Goal: Task Accomplishment & Management: Complete application form

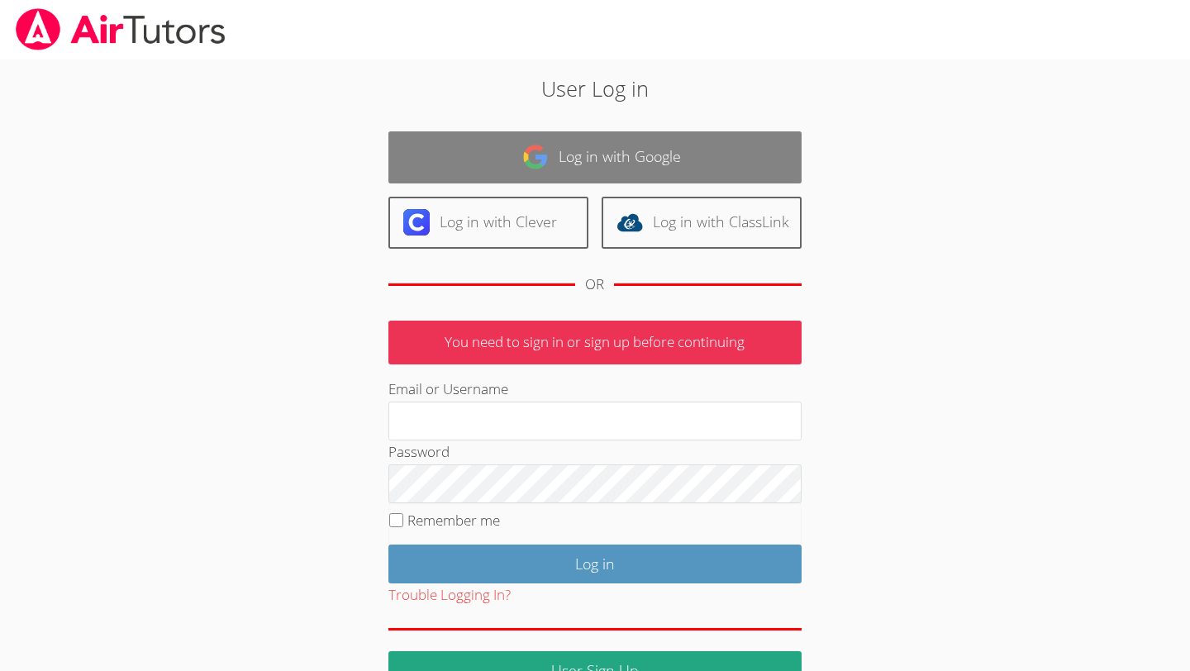
click at [533, 144] on img at bounding box center [535, 157] width 26 height 26
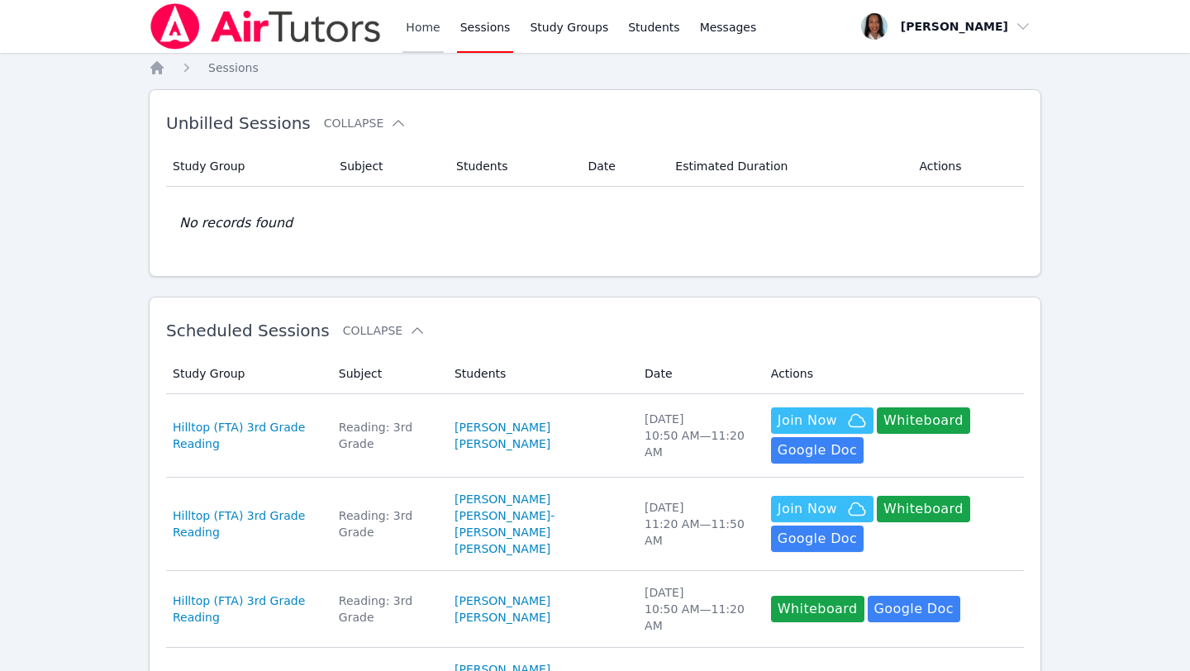
drag, startPoint x: 417, startPoint y: 26, endPoint x: 439, endPoint y: 33, distance: 22.7
click at [417, 26] on link "Home" at bounding box center [422, 26] width 40 height 53
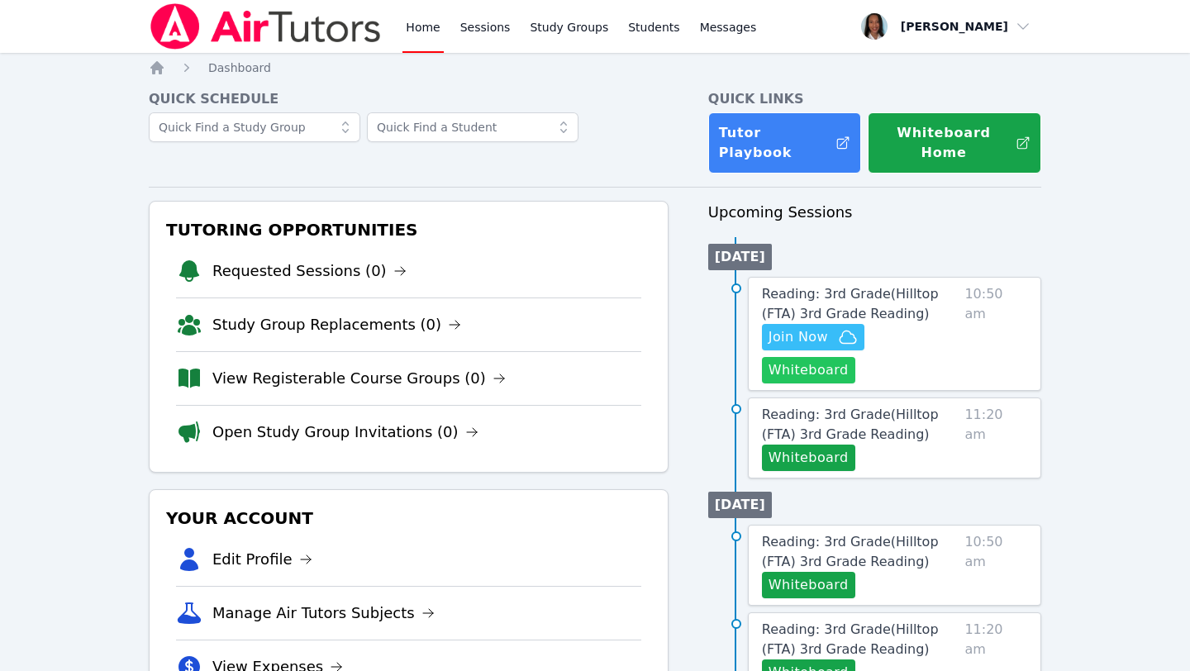
click at [855, 357] on button "Whiteboard" at bounding box center [808, 370] width 93 height 26
click at [830, 327] on span "Join Now" at bounding box center [813, 337] width 89 height 20
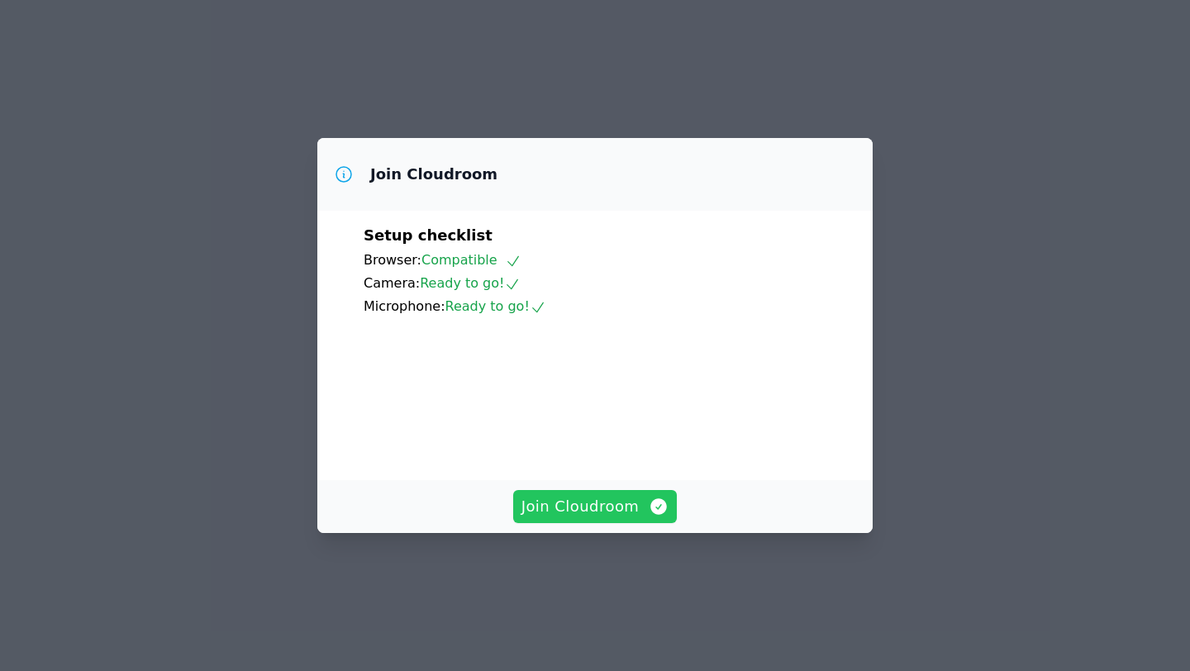
click at [598, 523] on button "Join Cloudroom" at bounding box center [595, 506] width 164 height 33
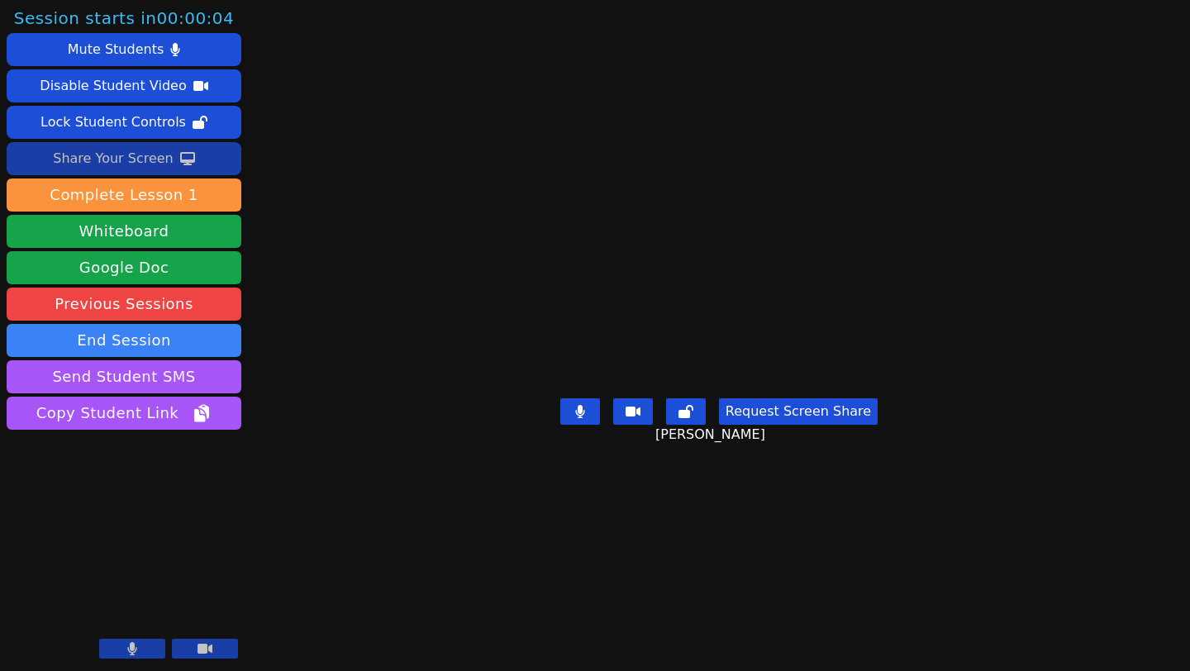
click at [134, 160] on div "Share Your Screen" at bounding box center [113, 158] width 121 height 26
click at [583, 418] on icon at bounding box center [580, 411] width 10 height 13
click at [595, 425] on button at bounding box center [580, 411] width 40 height 26
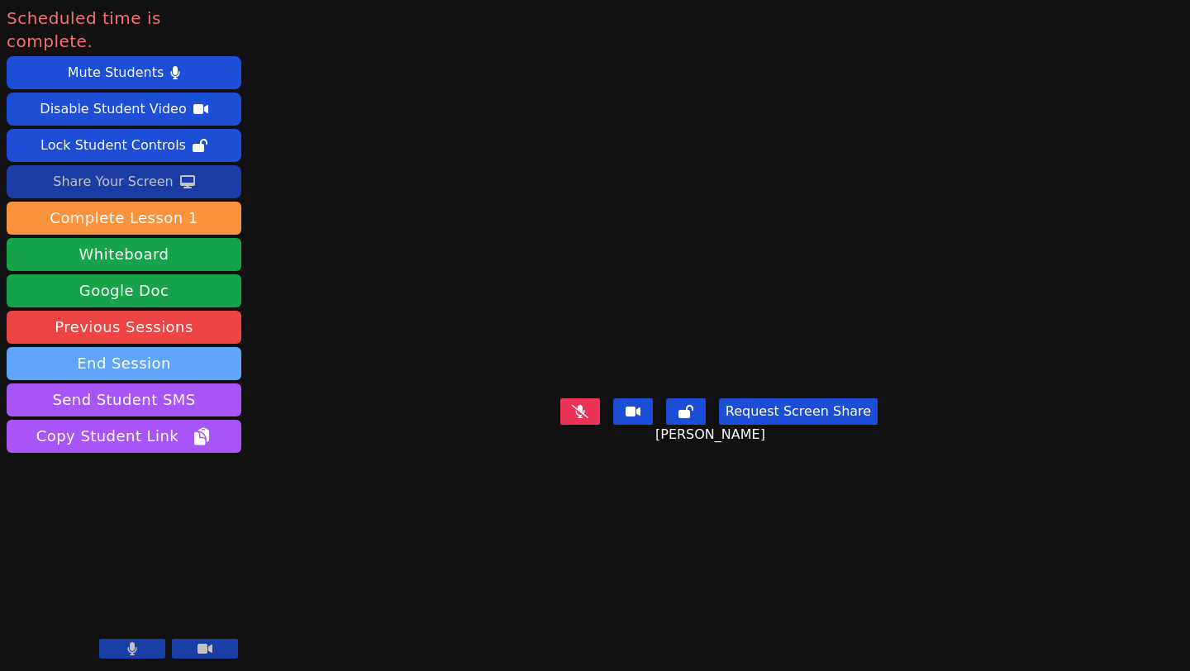
click at [157, 347] on button "End Session" at bounding box center [124, 363] width 235 height 33
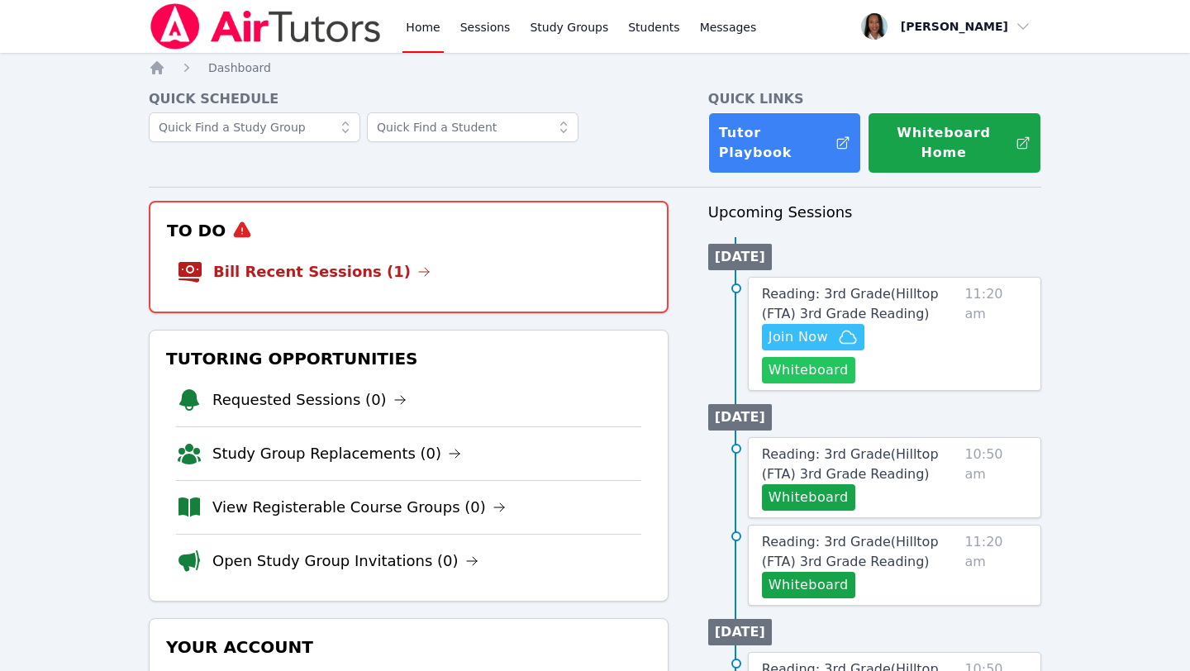
click at [855, 357] on button "Whiteboard" at bounding box center [808, 370] width 93 height 26
click at [822, 330] on span "Join Now" at bounding box center [799, 337] width 60 height 20
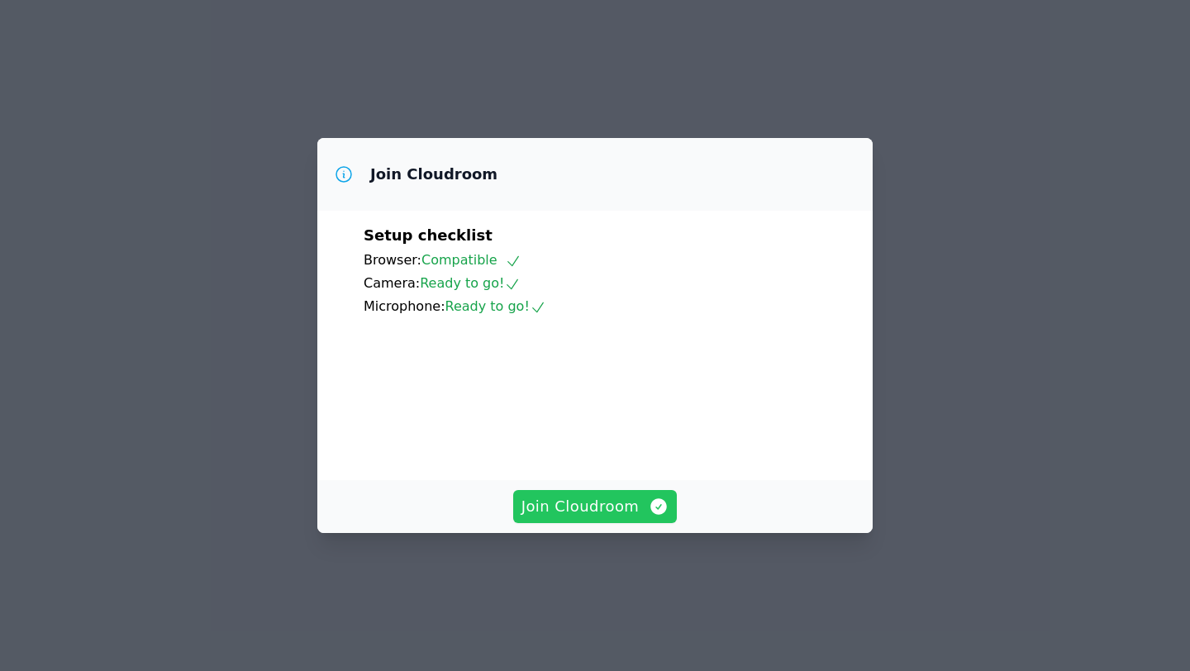
click at [555, 518] on span "Join Cloudroom" at bounding box center [595, 506] width 148 height 23
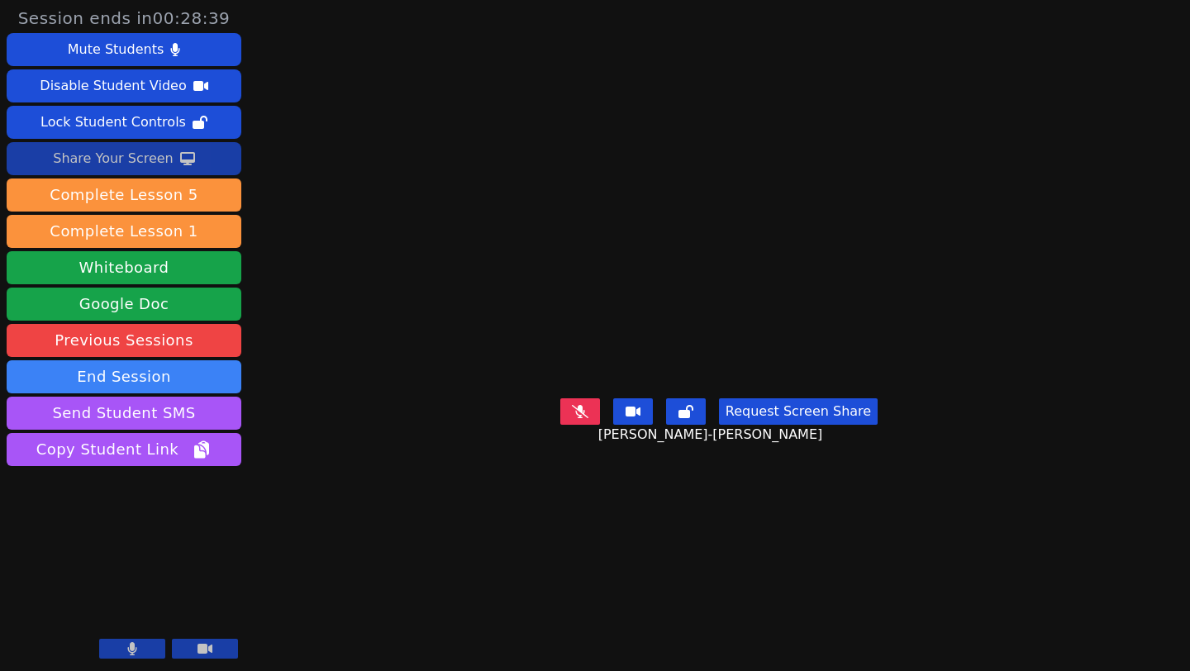
click at [98, 164] on div "Share Your Screen" at bounding box center [113, 158] width 121 height 26
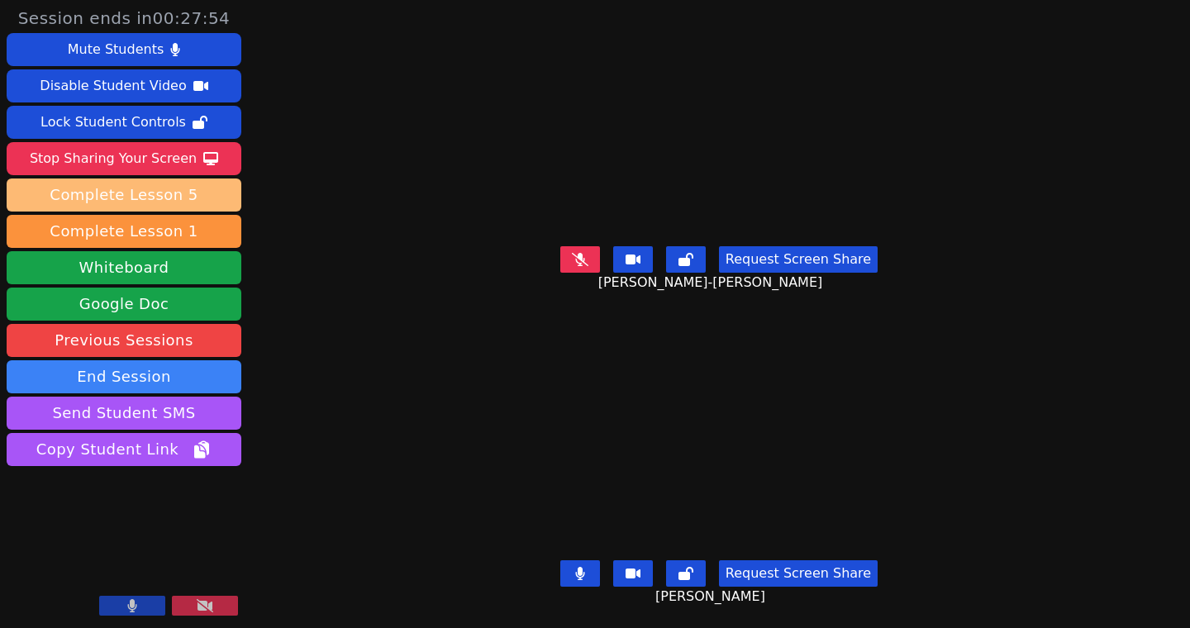
drag, startPoint x: 128, startPoint y: 160, endPoint x: 144, endPoint y: 200, distance: 43.4
click at [128, 160] on div "Stop Sharing Your Screen" at bounding box center [113, 158] width 167 height 26
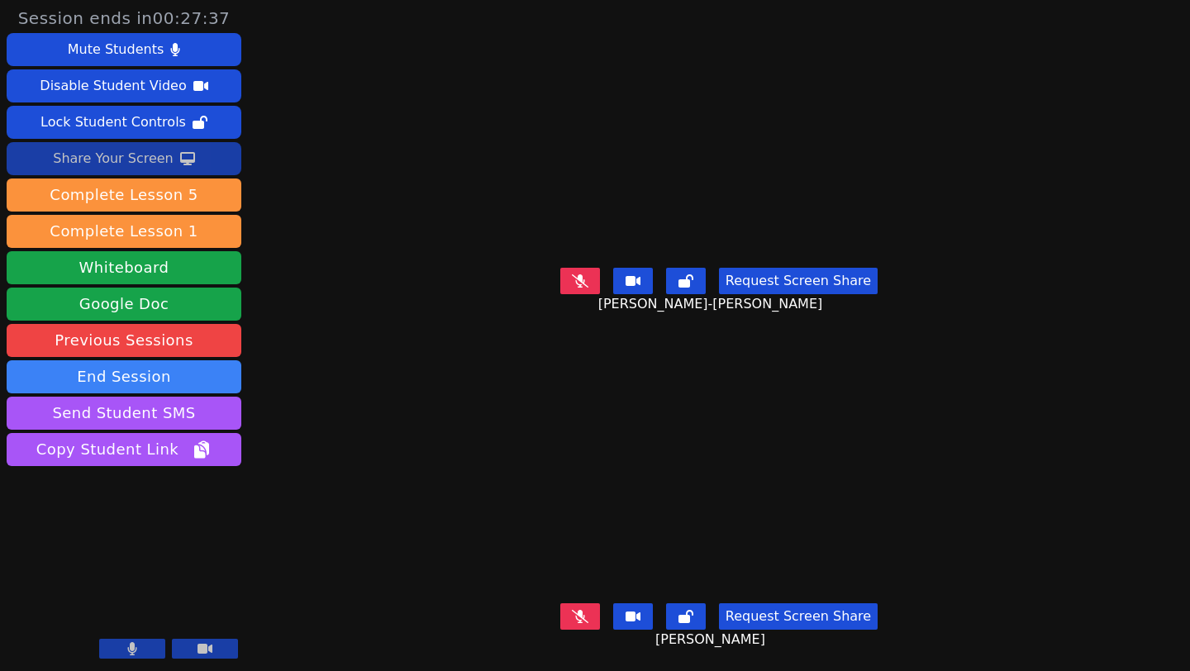
click at [135, 157] on div "Share Your Screen" at bounding box center [113, 158] width 121 height 26
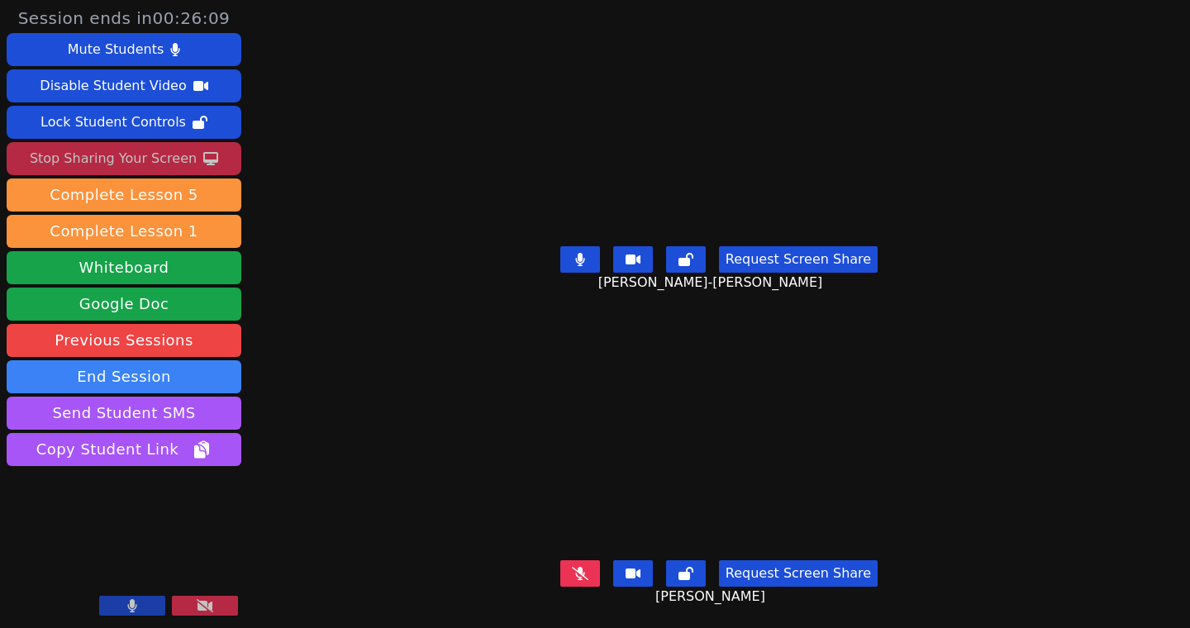
click at [584, 256] on icon at bounding box center [579, 259] width 9 height 13
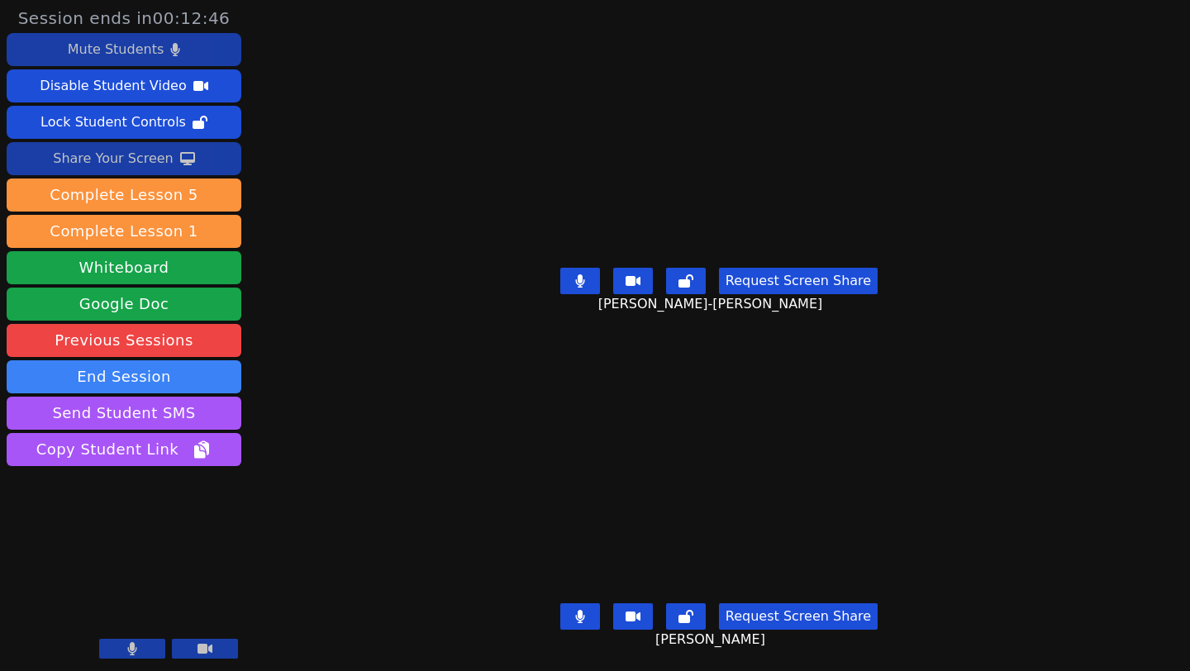
click at [111, 49] on div "Mute Students" at bounding box center [116, 49] width 96 height 26
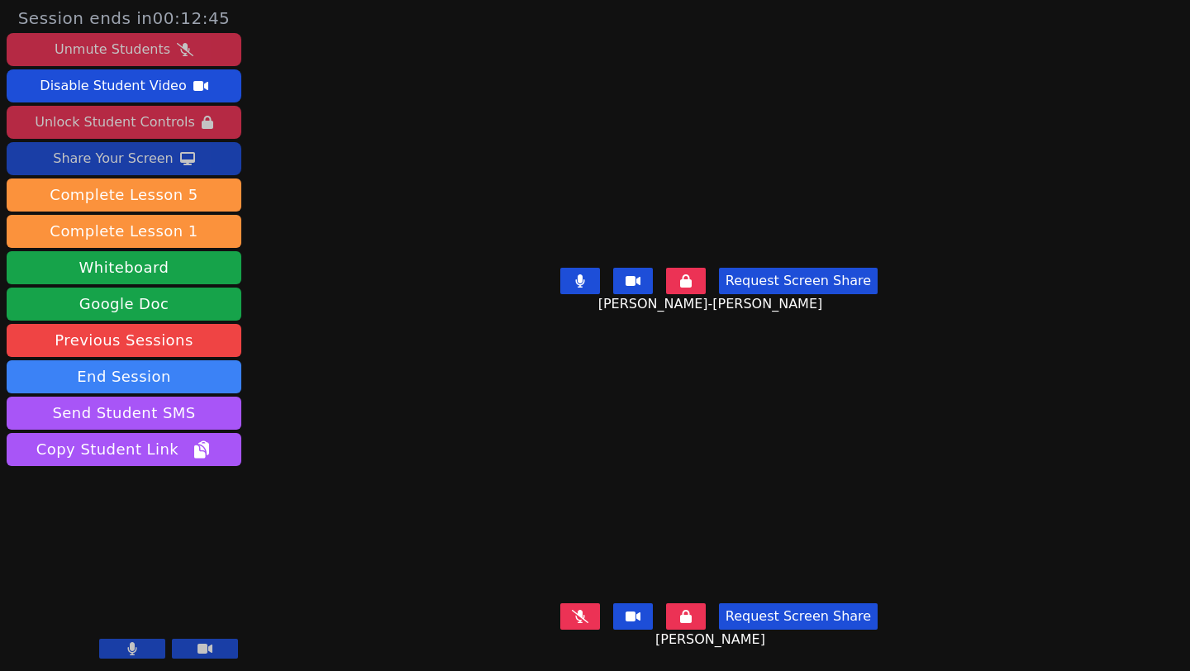
click at [130, 121] on div "Unlock Student Controls" at bounding box center [115, 122] width 160 height 26
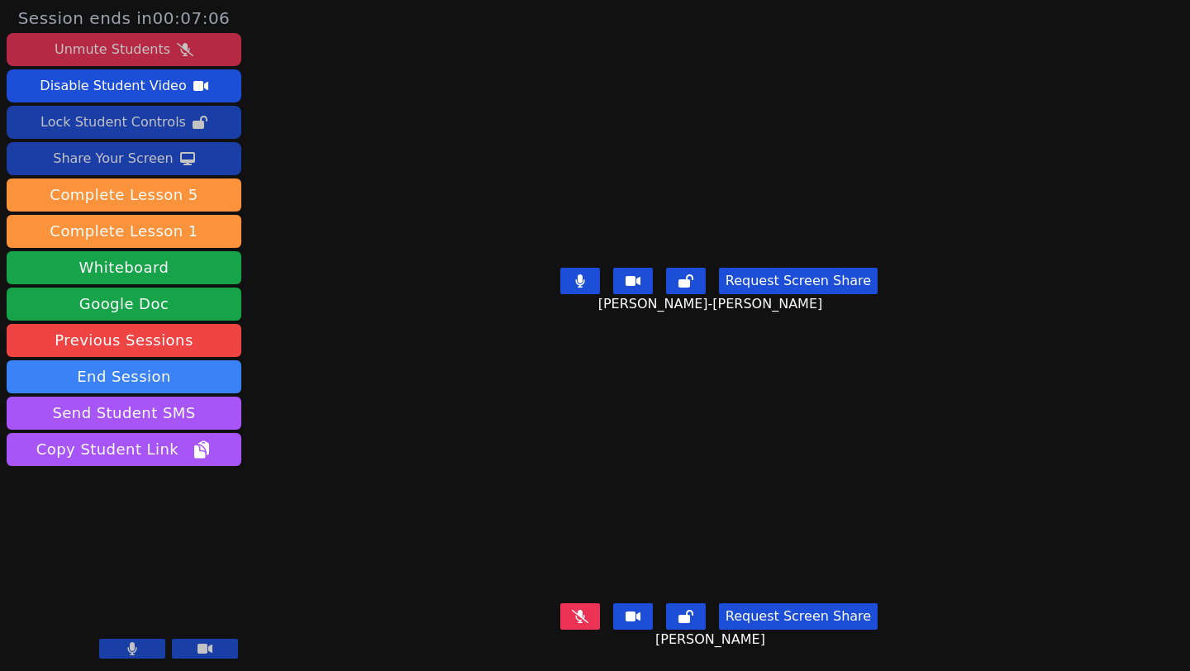
drag, startPoint x: 579, startPoint y: 277, endPoint x: 589, endPoint y: 279, distance: 11.0
click at [579, 277] on button at bounding box center [580, 281] width 40 height 26
click at [698, 290] on button at bounding box center [686, 281] width 40 height 26
click at [587, 626] on button at bounding box center [580, 616] width 40 height 26
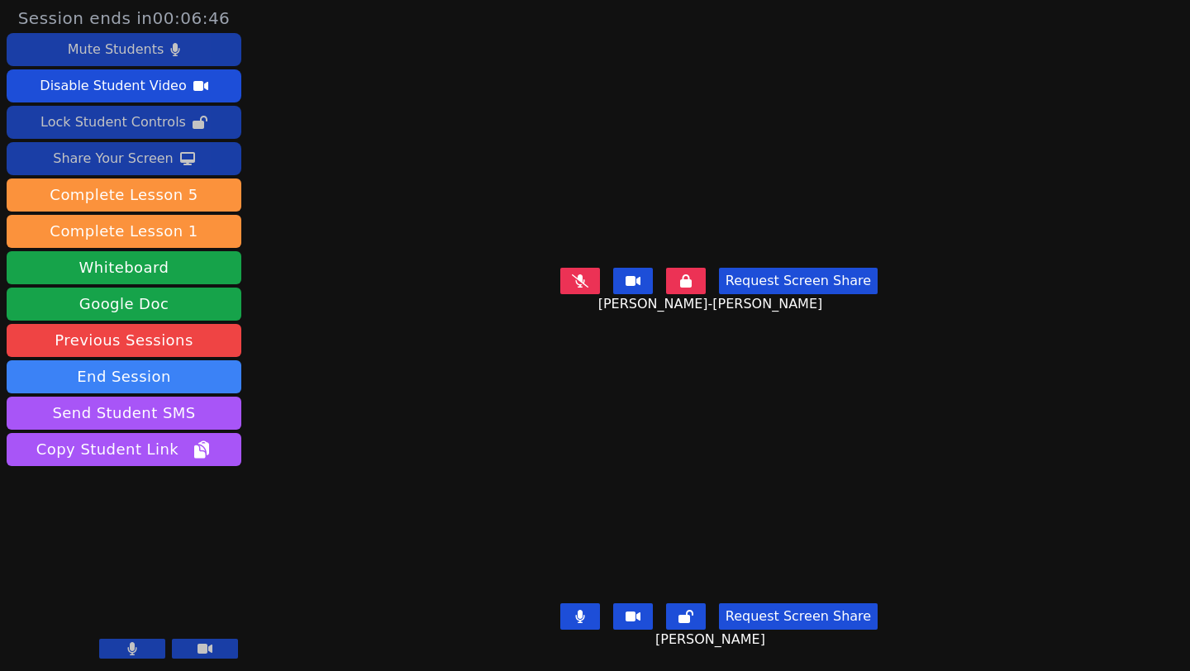
click at [692, 286] on icon at bounding box center [686, 280] width 12 height 13
click at [599, 274] on button at bounding box center [580, 281] width 40 height 26
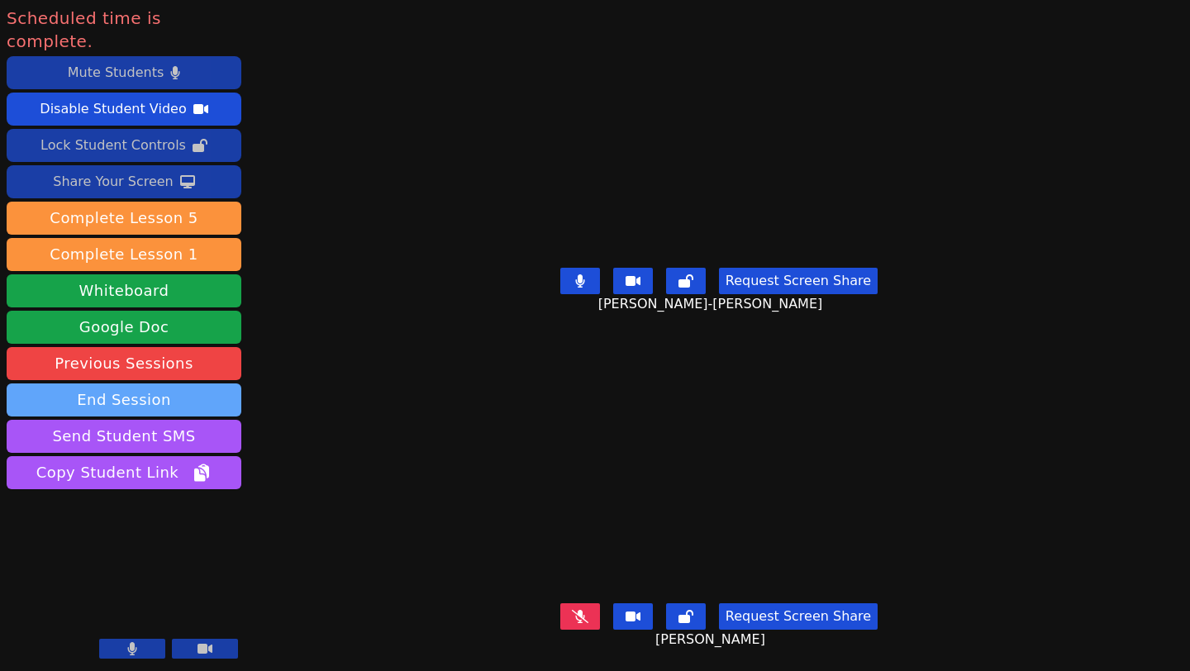
click at [179, 383] on button "End Session" at bounding box center [124, 399] width 235 height 33
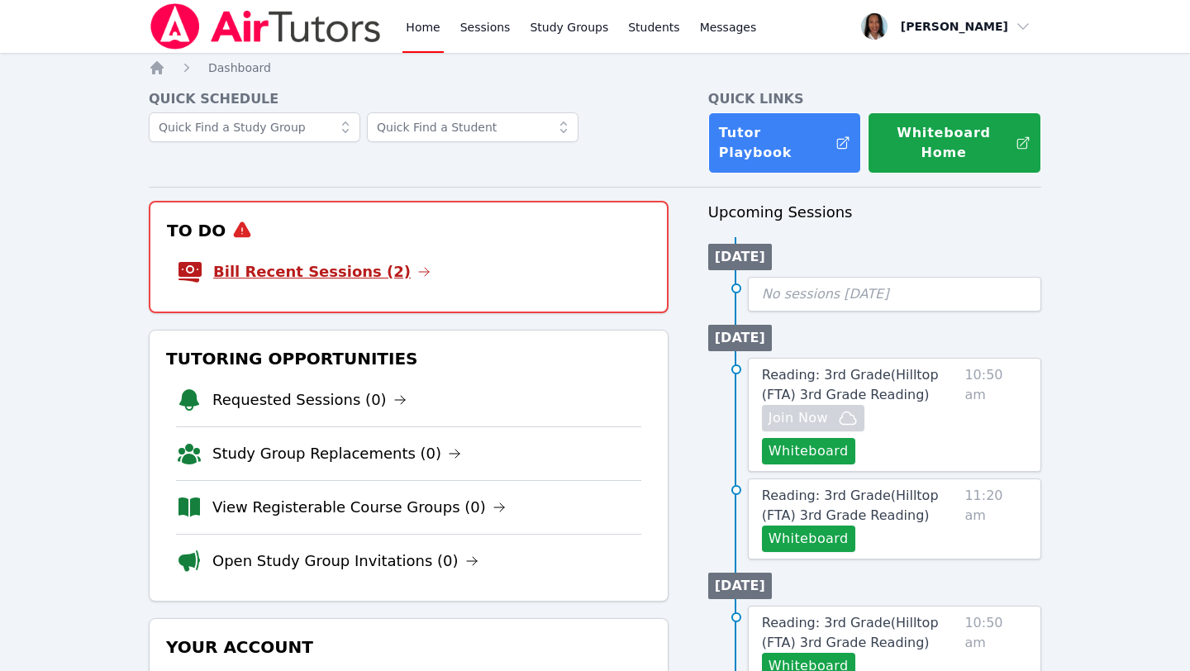
click at [262, 260] on link "Bill Recent Sessions (2)" at bounding box center [321, 271] width 217 height 23
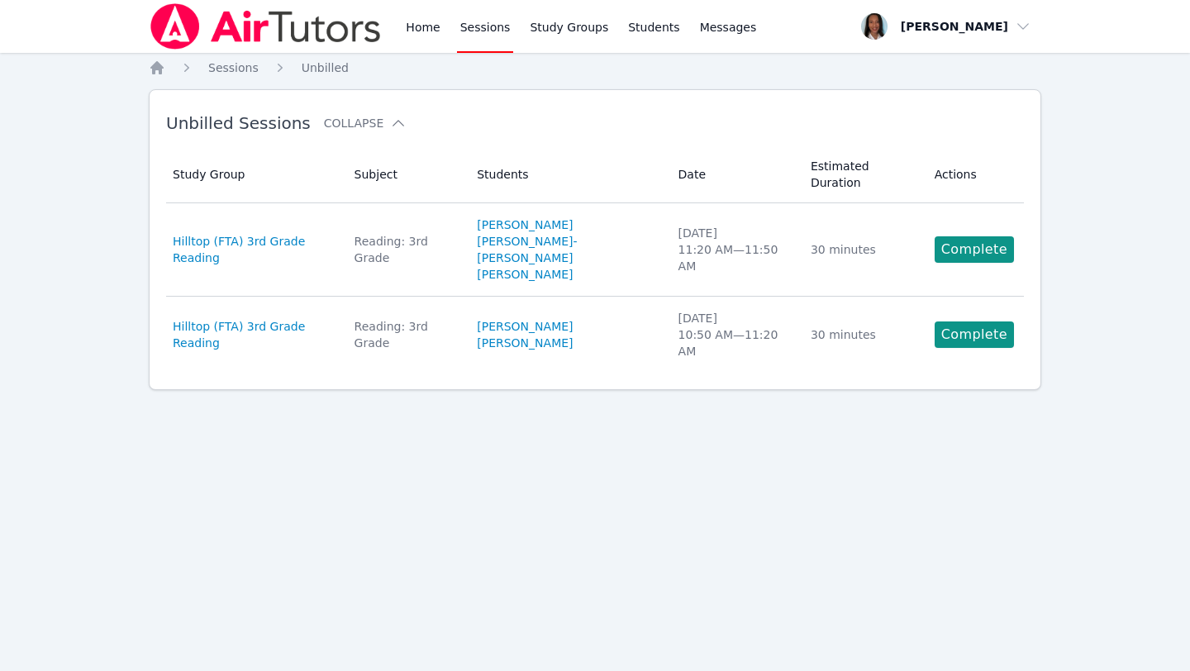
click at [956, 321] on link "Complete" at bounding box center [974, 334] width 79 height 26
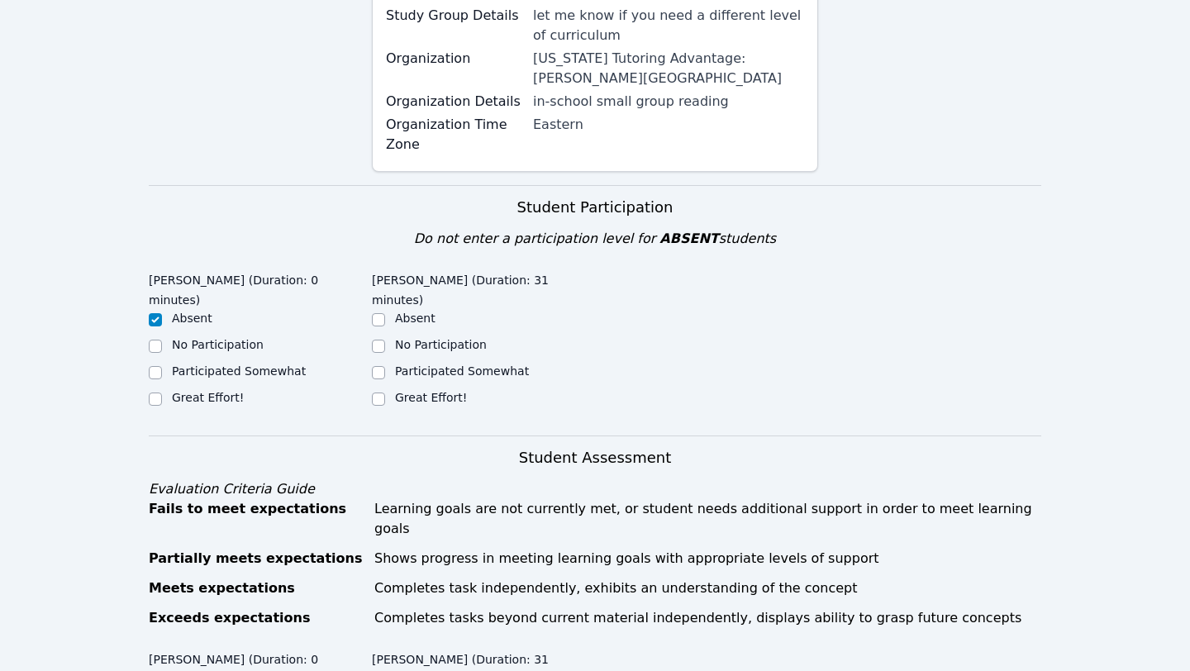
scroll to position [285, 0]
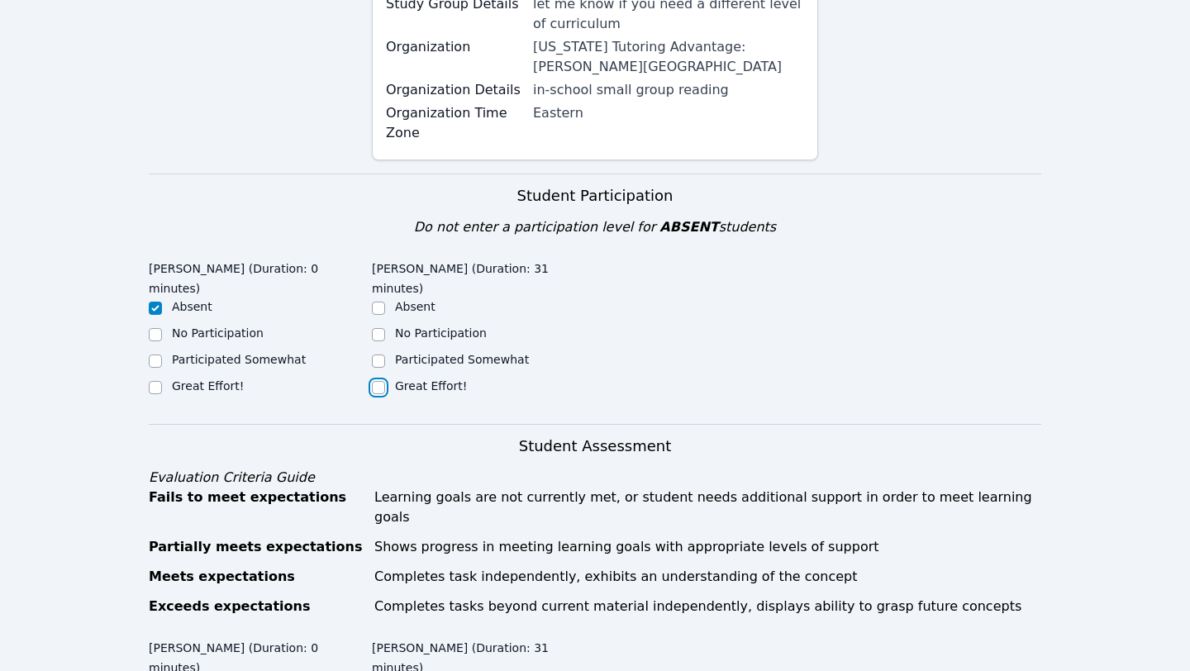
click at [379, 381] on input "Great Effort!" at bounding box center [378, 387] width 13 height 13
checkbox input "true"
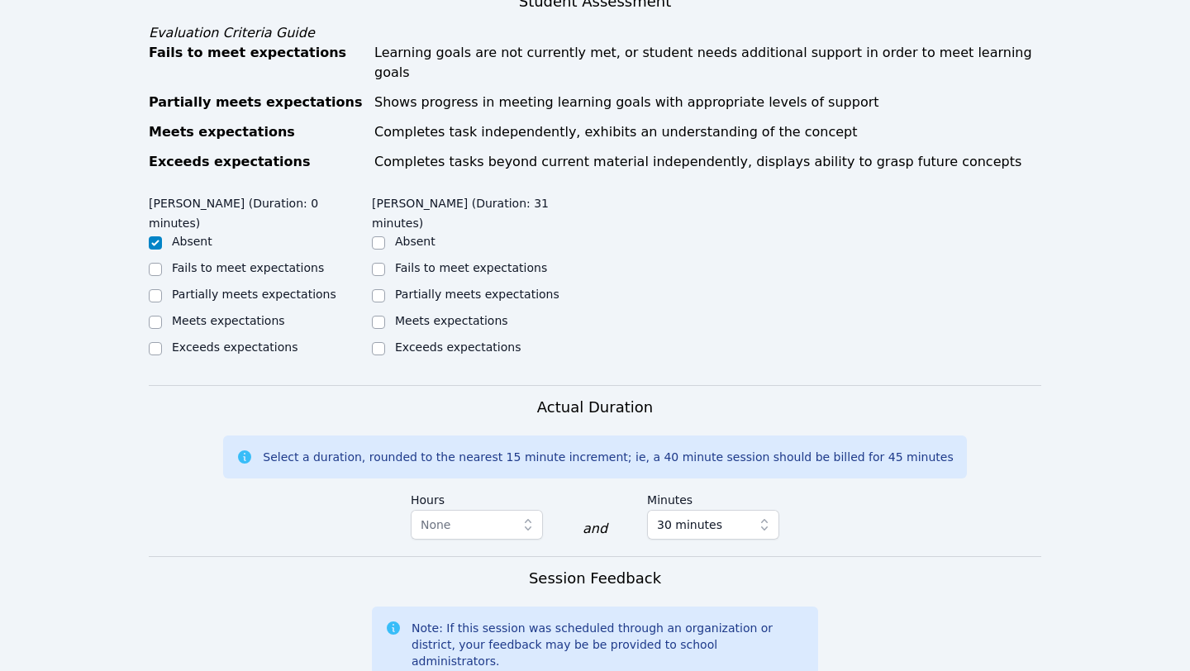
scroll to position [750, 0]
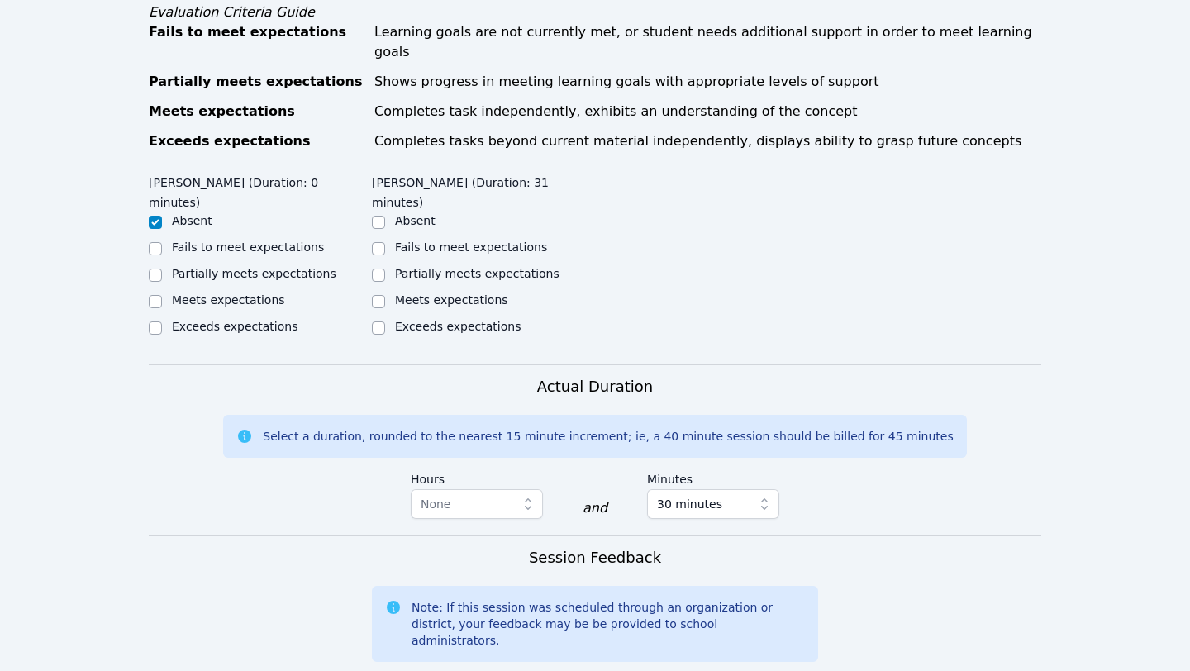
click at [388, 292] on div "Meets expectations" at bounding box center [483, 302] width 223 height 20
click at [383, 295] on input "Meets expectations" at bounding box center [378, 301] width 13 height 13
checkbox input "true"
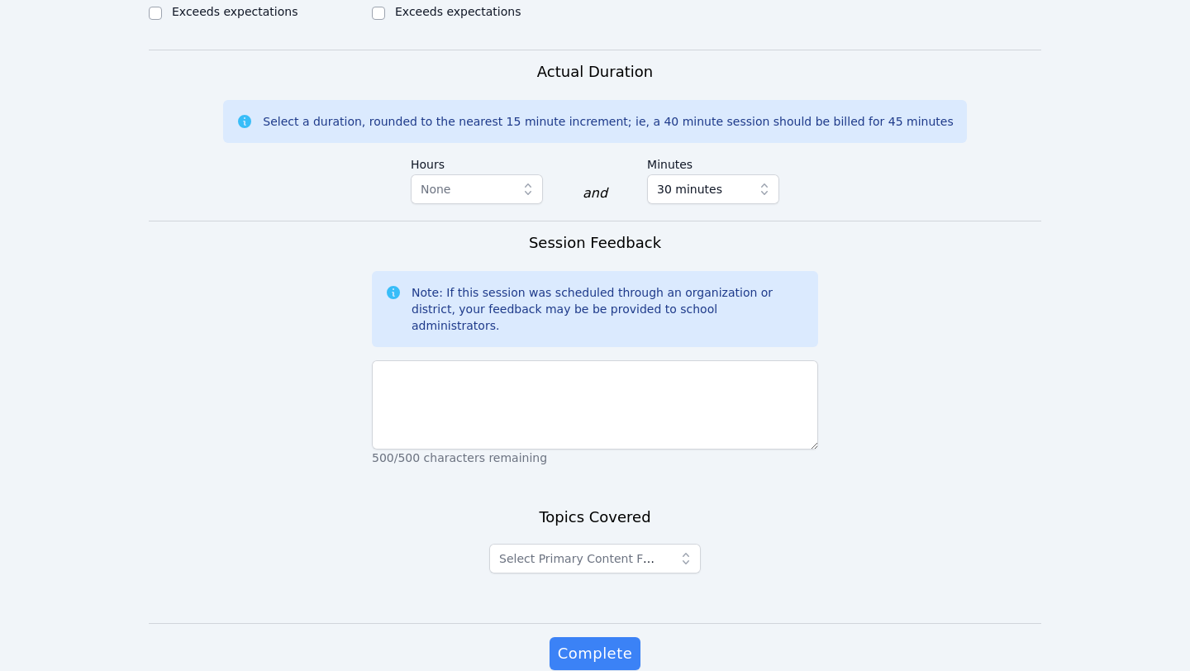
scroll to position [1068, 0]
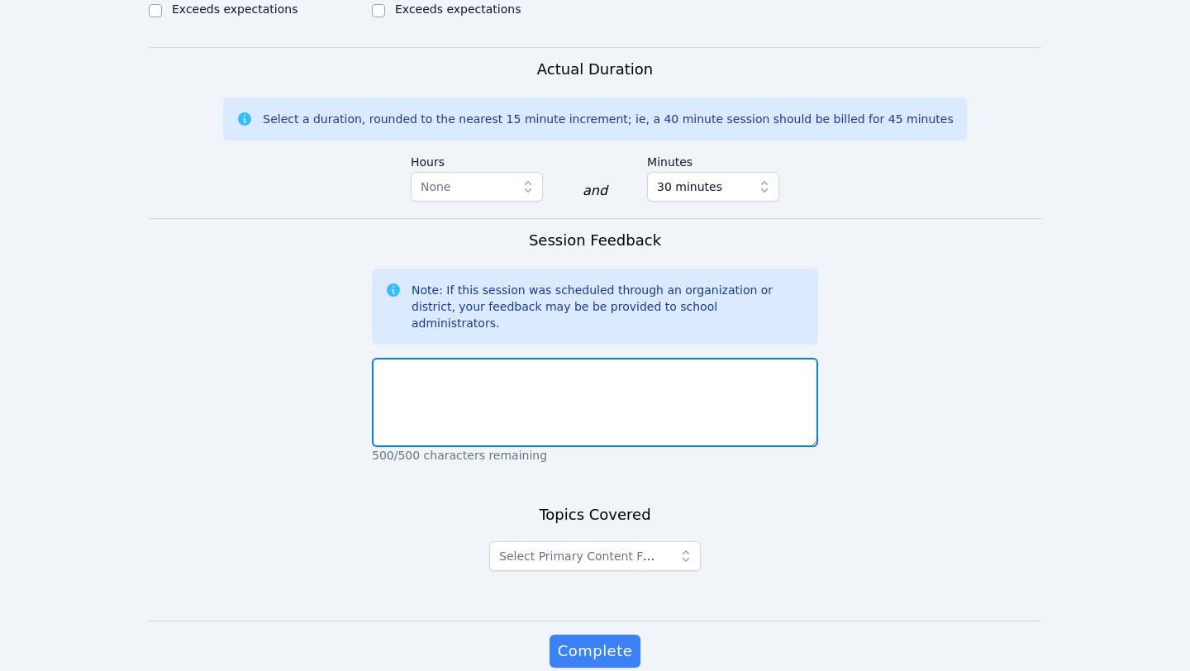
click at [607, 358] on textarea at bounding box center [595, 402] width 446 height 89
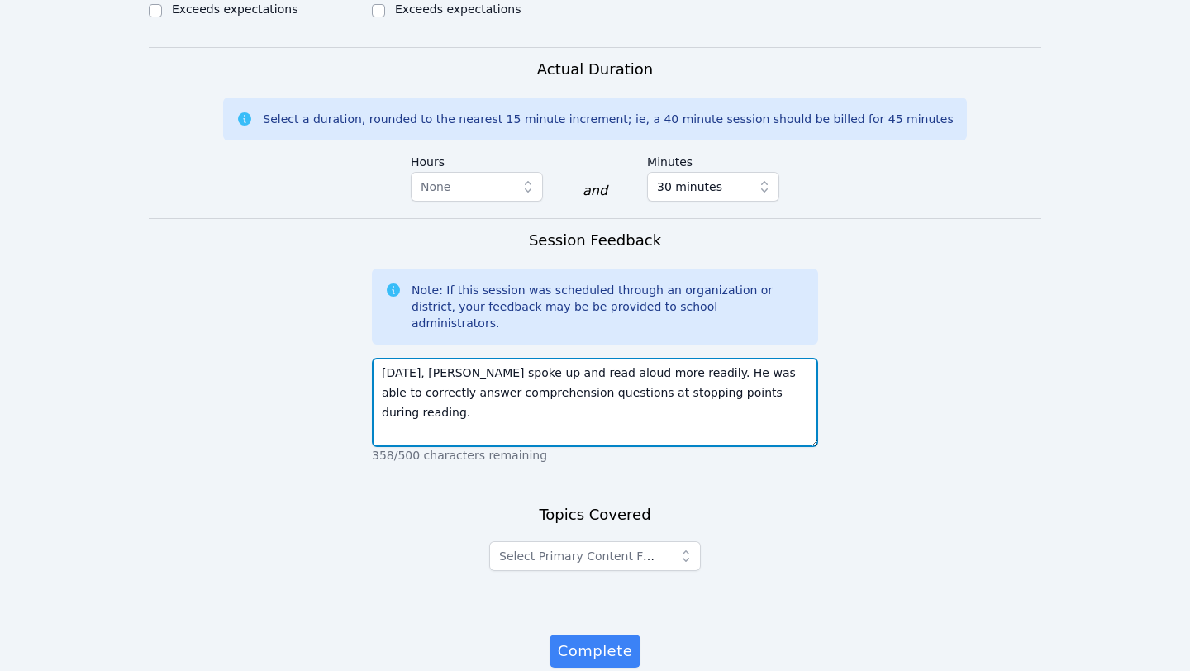
drag, startPoint x: 457, startPoint y: 298, endPoint x: 504, endPoint y: 298, distance: 47.1
click at [506, 358] on textarea "Today, Danny spoke up and read aloud more readily. He was able to correctly ans…" at bounding box center [595, 402] width 446 height 89
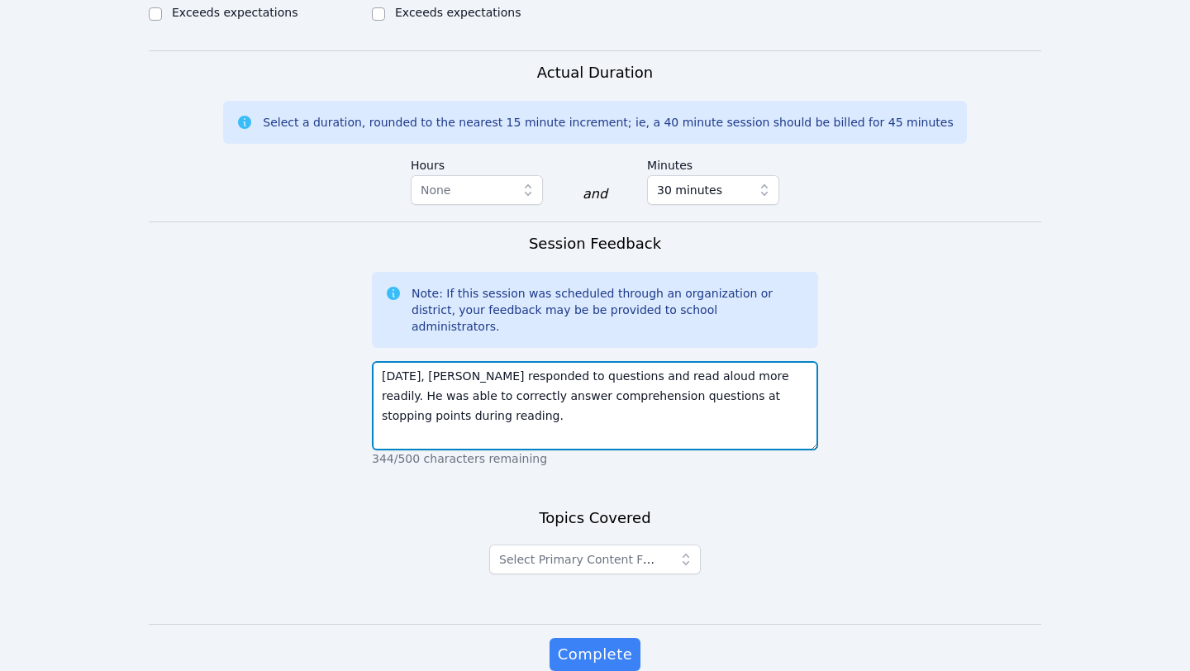
click at [779, 361] on textarea "Today, Danny responded to questions and read aloud more readily. He was able to…" at bounding box center [595, 405] width 446 height 89
click at [734, 361] on textarea "Today, Danny responded to questions and read aloud more readily. He was able to…" at bounding box center [595, 405] width 446 height 89
click at [633, 361] on textarea "Today, Danny responded to questions and read aloud more readily than in previou…" at bounding box center [595, 405] width 446 height 89
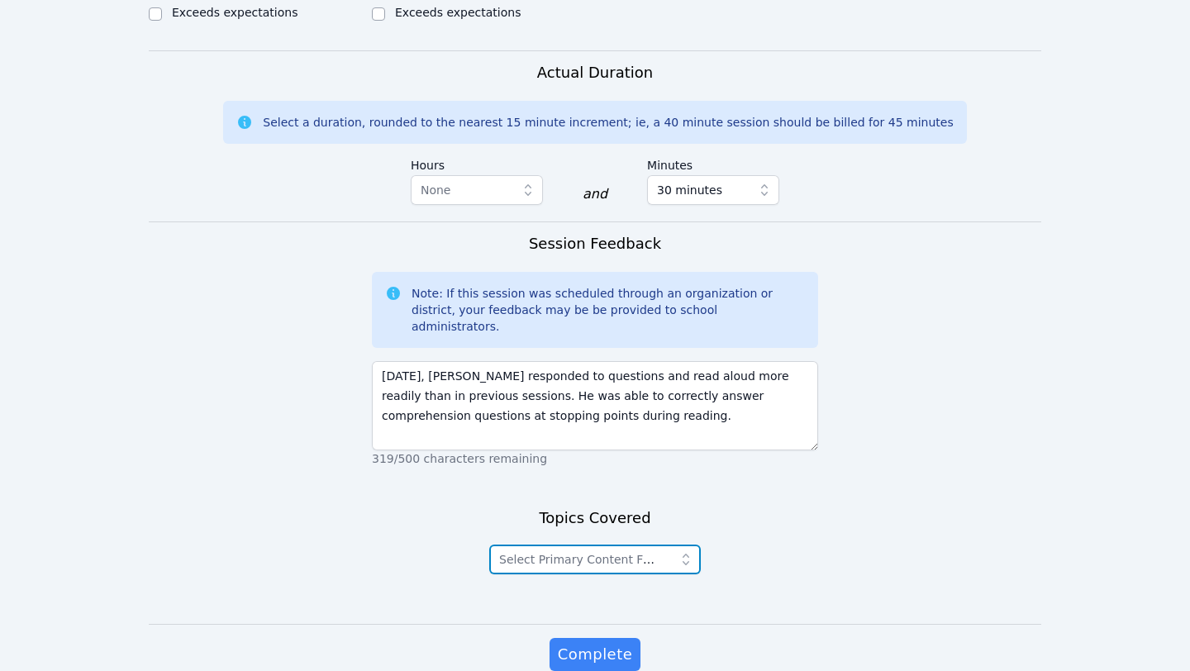
click at [573, 553] on span "Select Primary Content Focus" at bounding box center [584, 559] width 170 height 13
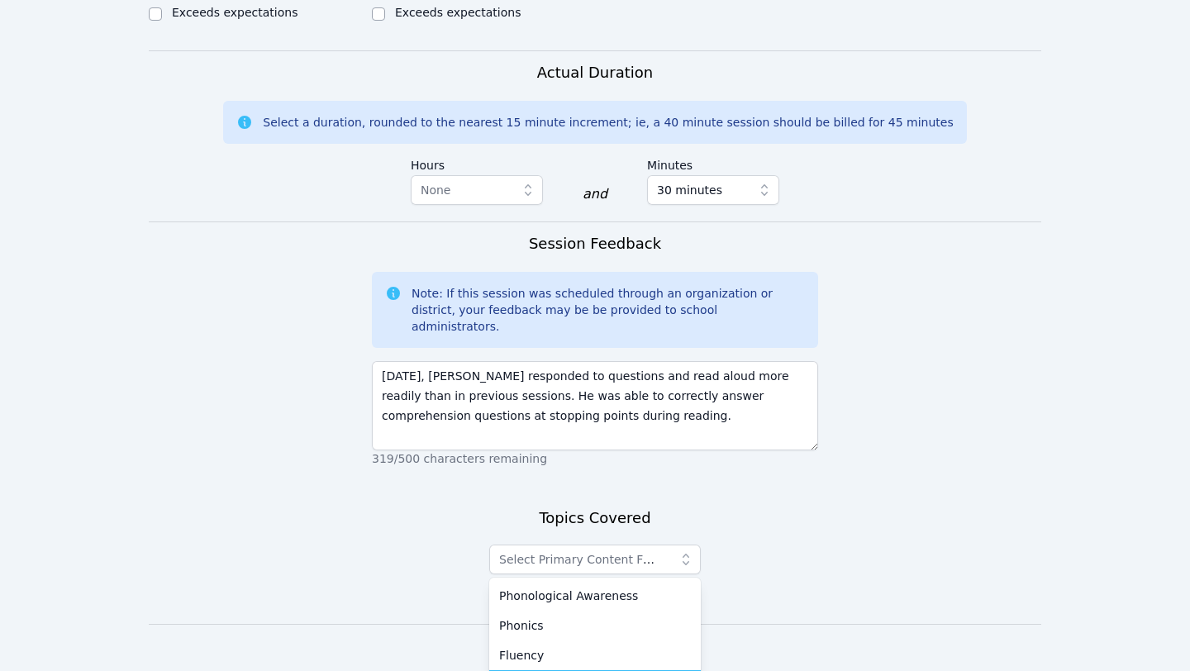
scroll to position [1068, 0]
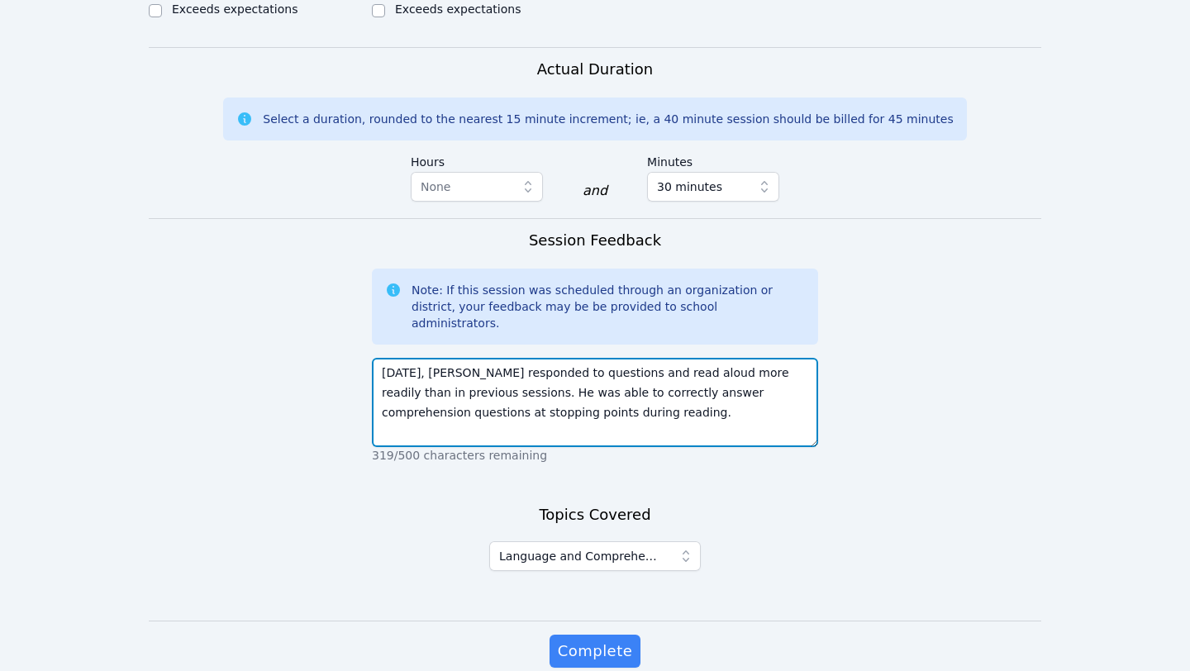
click at [567, 358] on textarea "Today, Danny responded to questions and read aloud more readily than in previou…" at bounding box center [595, 402] width 446 height 89
type textarea "[DATE], [PERSON_NAME] responded to questions and read aloud more readily than i…"
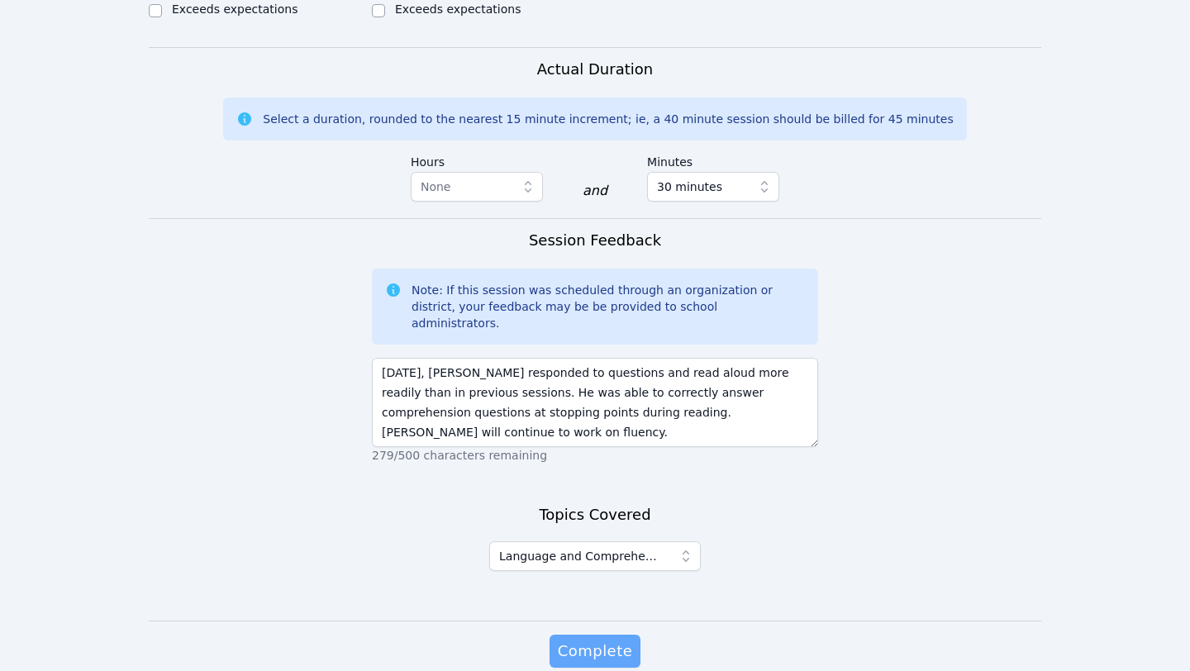
click at [574, 640] on span "Complete" at bounding box center [595, 651] width 74 height 23
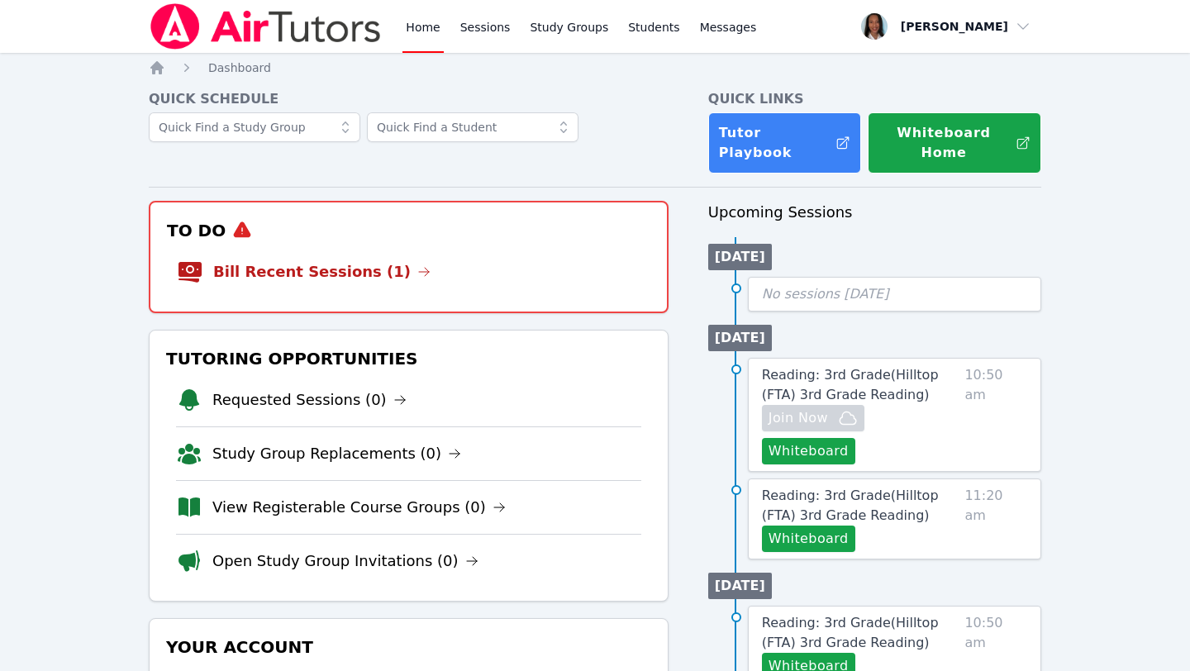
drag, startPoint x: 293, startPoint y: 260, endPoint x: 324, endPoint y: 260, distance: 30.6
click at [293, 260] on link "Bill Recent Sessions (1)" at bounding box center [321, 271] width 217 height 23
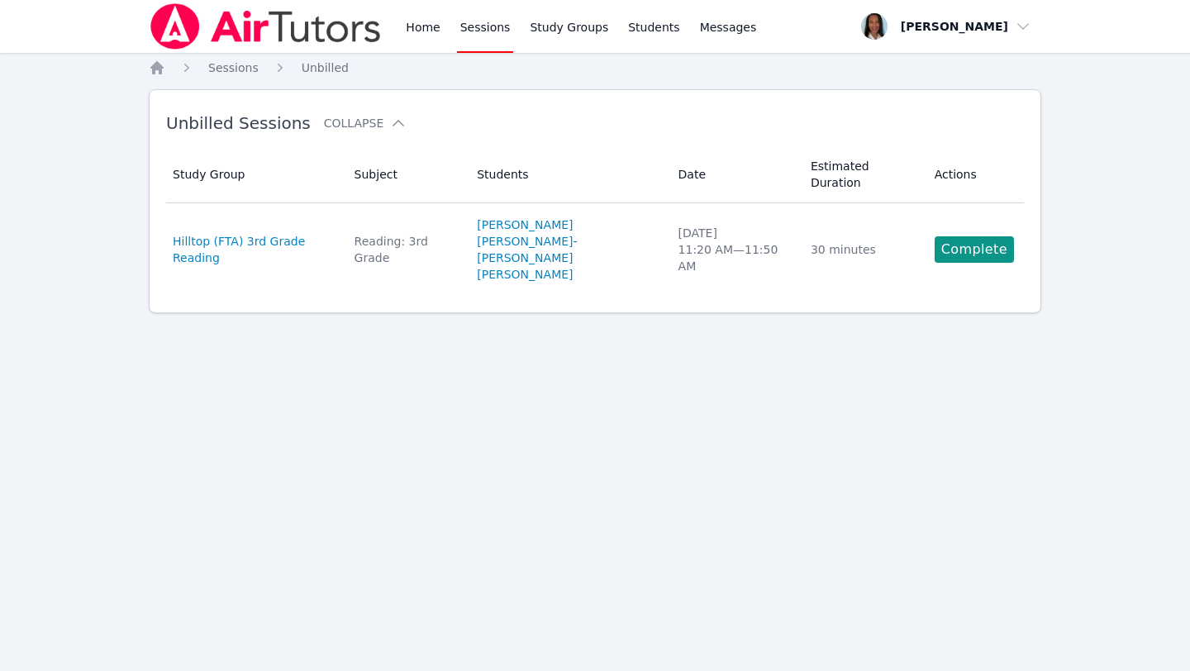
click at [954, 236] on link "Complete" at bounding box center [974, 249] width 79 height 26
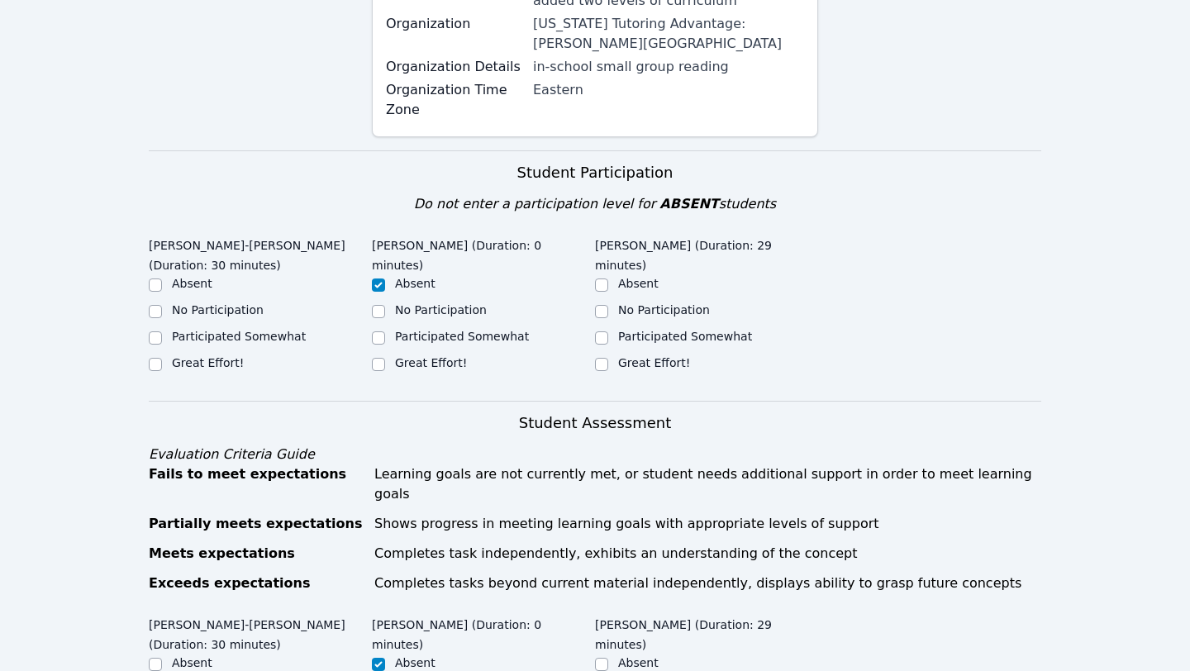
scroll to position [316, 0]
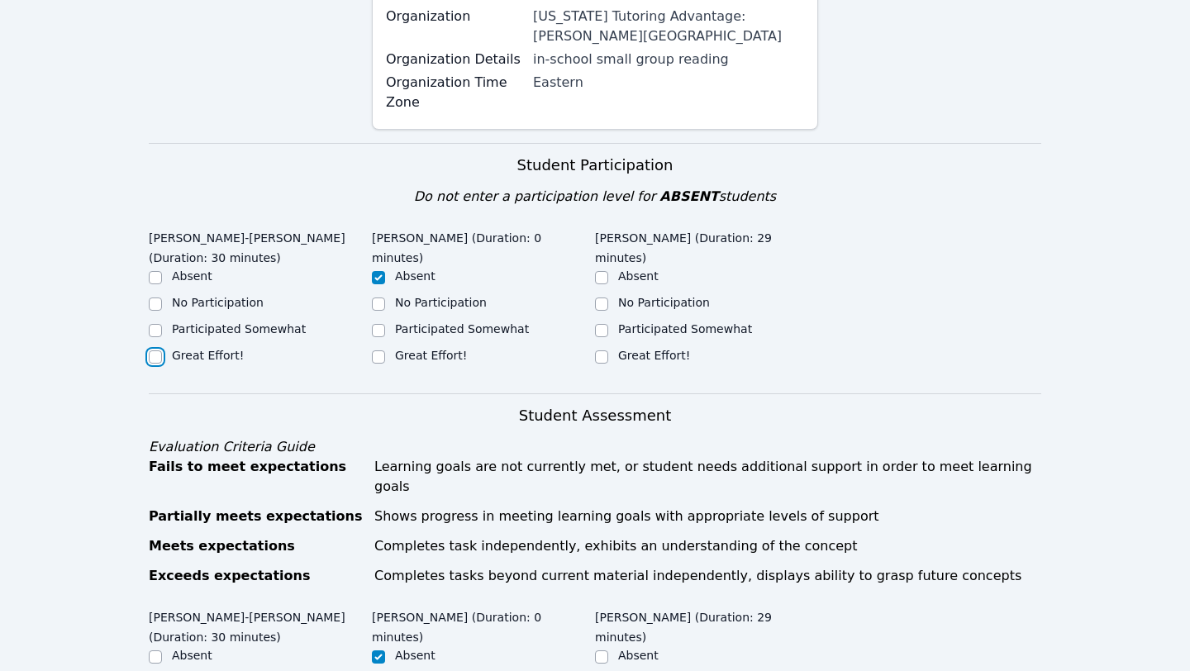
drag, startPoint x: 156, startPoint y: 339, endPoint x: 275, endPoint y: 330, distance: 119.4
click at [156, 350] on input "Great Effort!" at bounding box center [155, 356] width 13 height 13
checkbox input "true"
click at [602, 362] on input "Great Effort!" at bounding box center [601, 356] width 13 height 13
checkbox input "true"
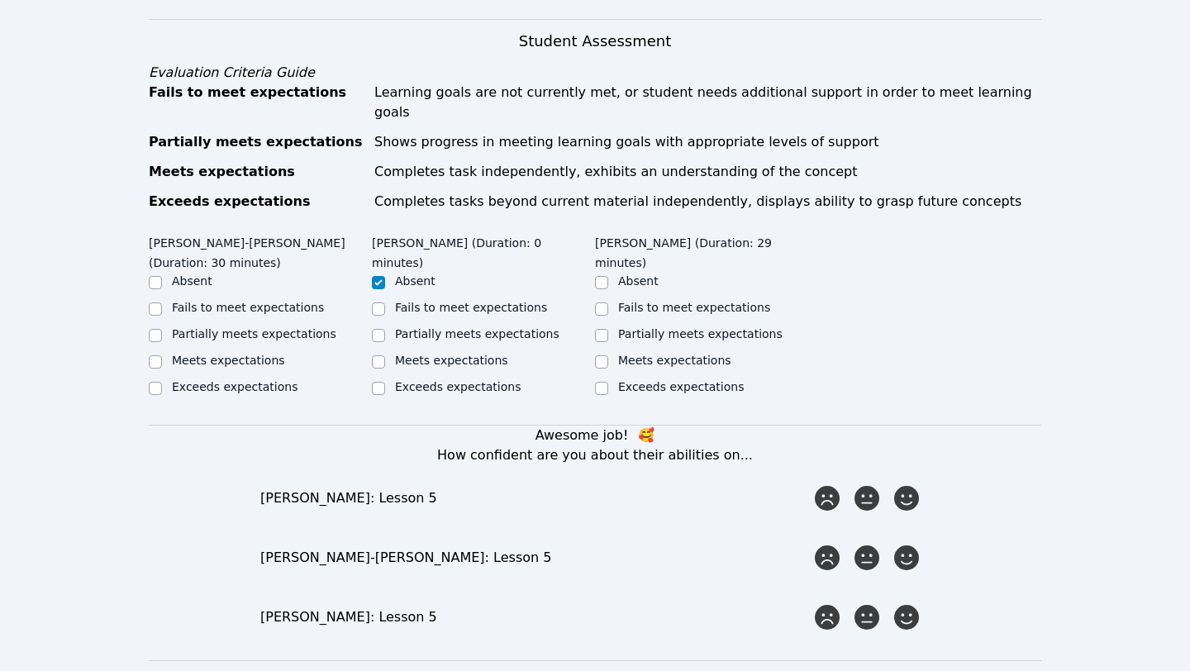
scroll to position [698, 0]
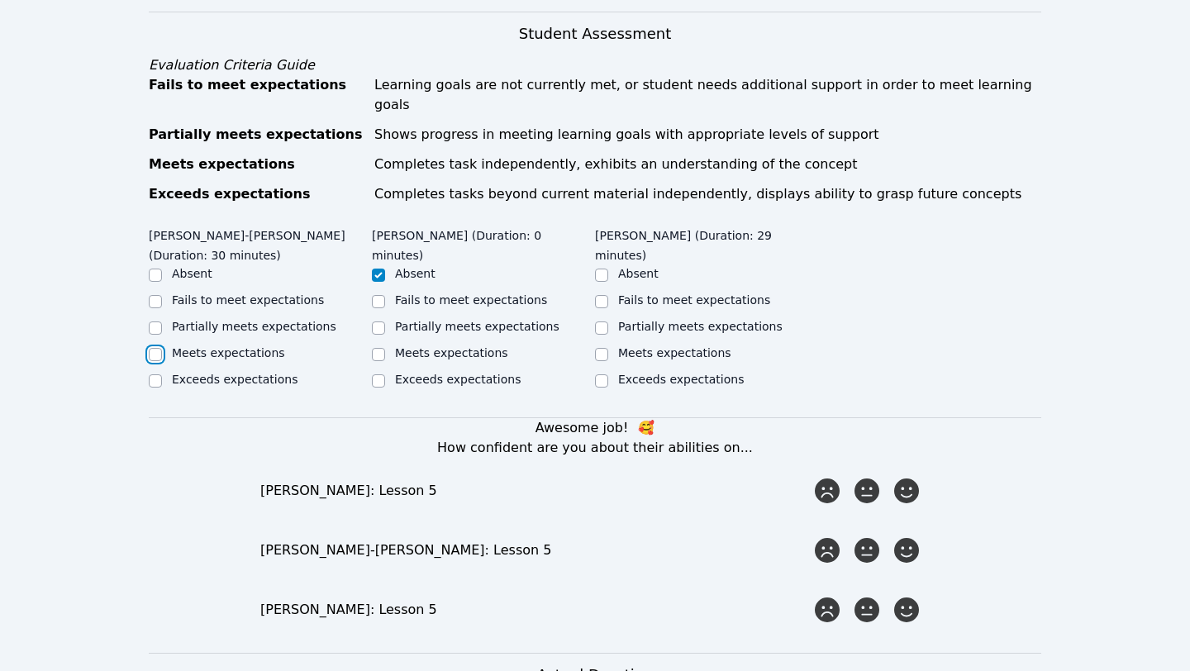
click at [156, 348] on input "Meets expectations" at bounding box center [155, 354] width 13 height 13
checkbox input "true"
click at [596, 348] on input "Meets expectations" at bounding box center [601, 354] width 13 height 13
checkbox input "true"
click at [867, 364] on div "Jack Cruz-Jose (Duration: 30 minutes) Absent Fails to meet expectations Partial…" at bounding box center [595, 319] width 893 height 197
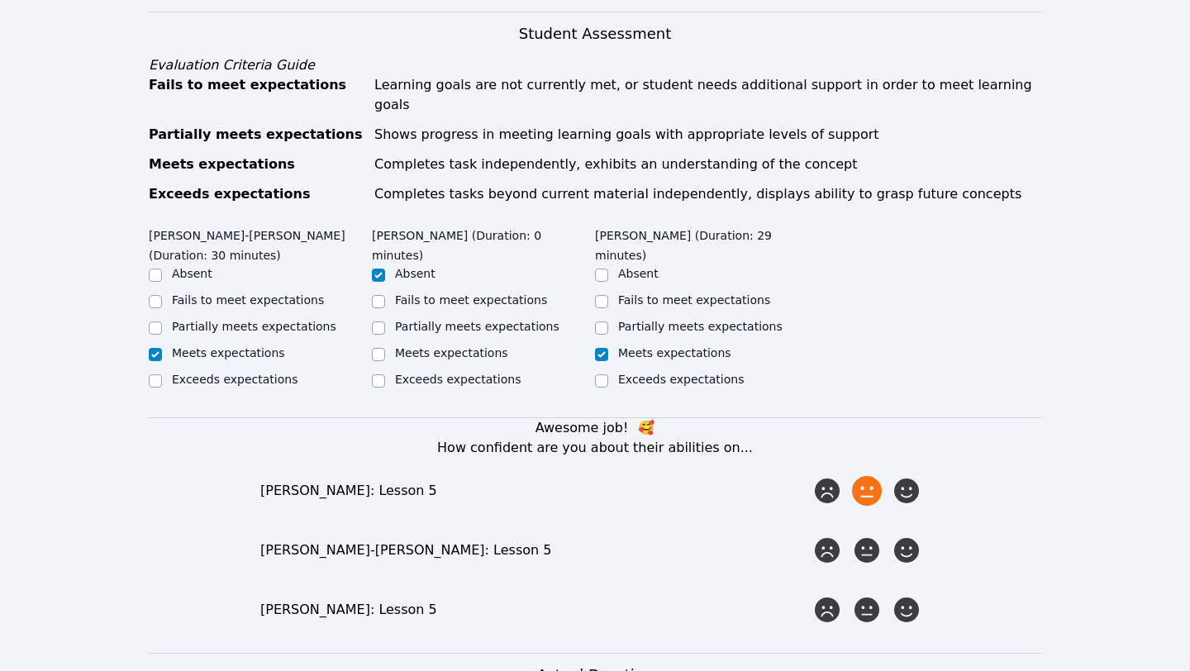
click at [873, 485] on icon at bounding box center [867, 491] width 30 height 30
click at [0, 0] on input "radio" at bounding box center [0, 0] width 0 height 0
click at [872, 539] on icon at bounding box center [867, 551] width 30 height 30
click at [0, 0] on input "radio" at bounding box center [0, 0] width 0 height 0
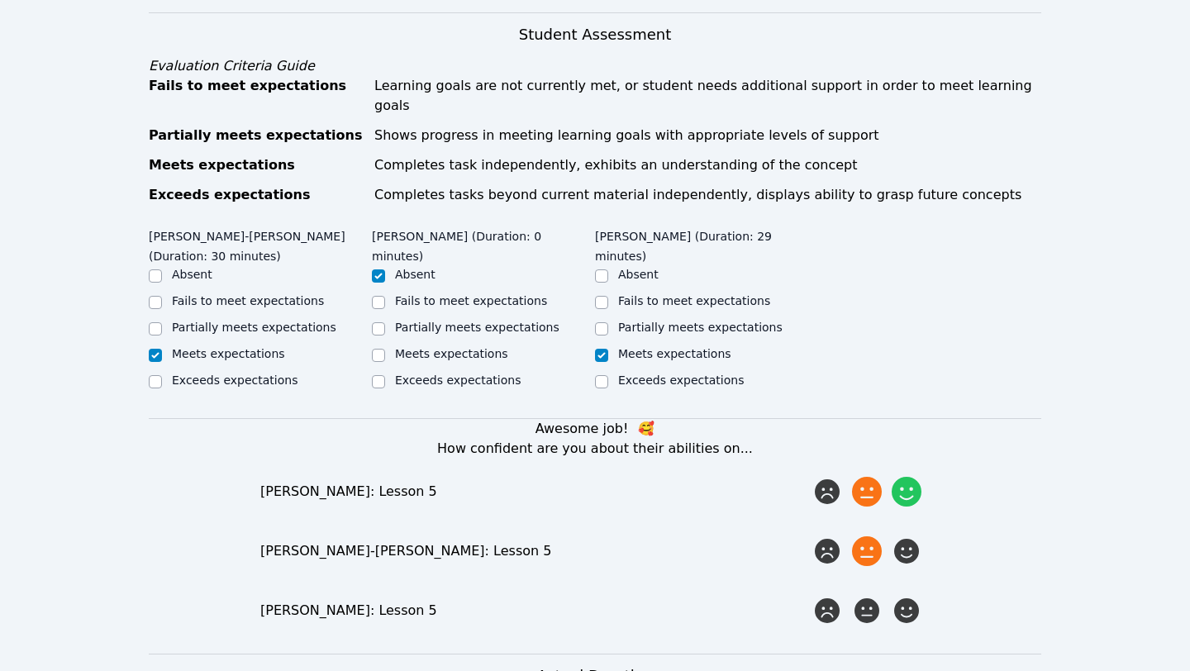
click at [902, 477] on icon at bounding box center [907, 492] width 30 height 30
click at [0, 0] on input "radio" at bounding box center [0, 0] width 0 height 0
click at [912, 536] on icon at bounding box center [907, 551] width 30 height 30
click at [0, 0] on input "radio" at bounding box center [0, 0] width 0 height 0
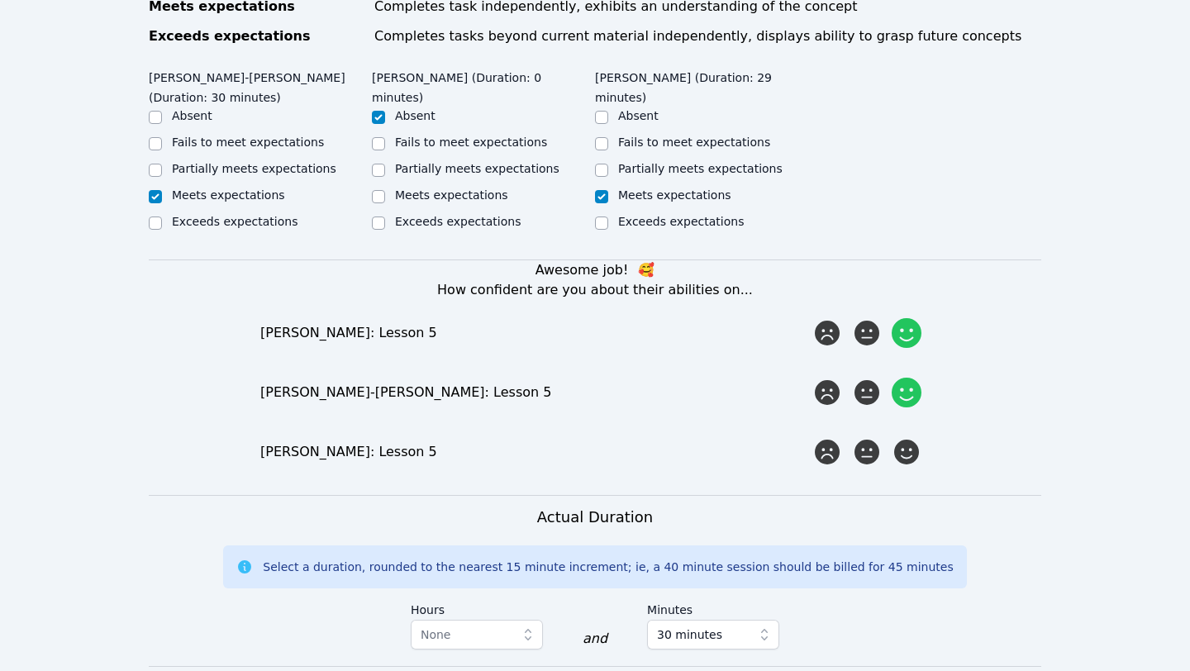
scroll to position [851, 0]
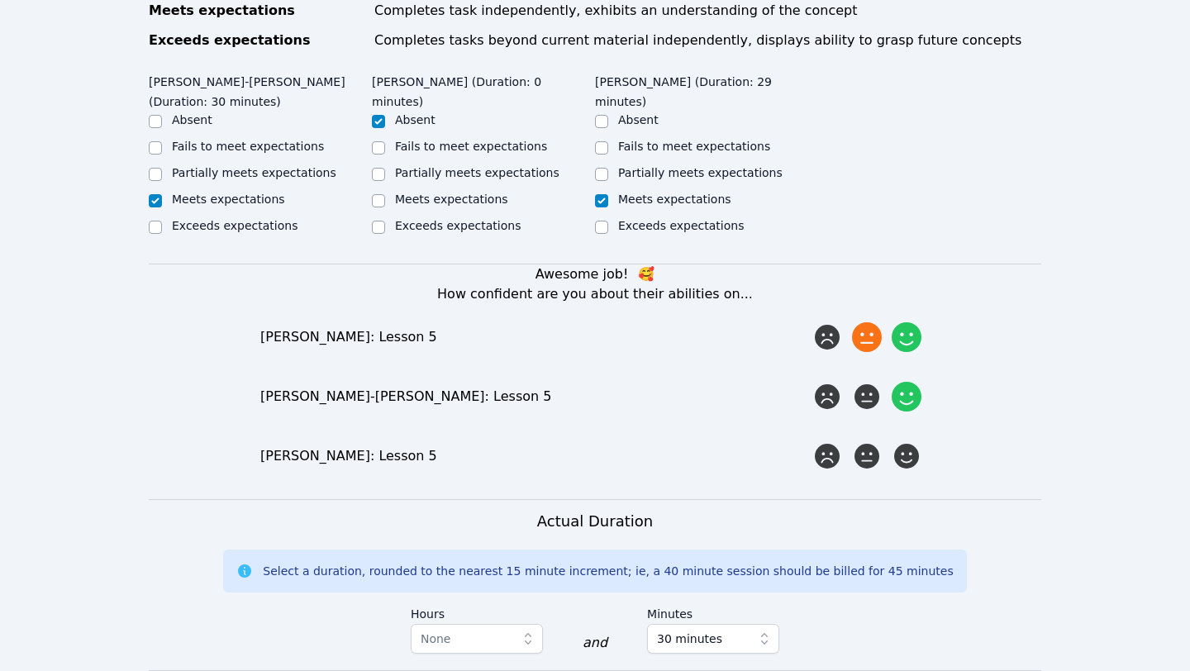
drag, startPoint x: 868, startPoint y: 317, endPoint x: 877, endPoint y: 331, distance: 17.4
click at [869, 322] on icon at bounding box center [867, 337] width 30 height 30
click at [0, 0] on input "radio" at bounding box center [0, 0] width 0 height 0
drag, startPoint x: 875, startPoint y: 385, endPoint x: 978, endPoint y: 386, distance: 102.5
click at [875, 385] on icon at bounding box center [867, 396] width 25 height 25
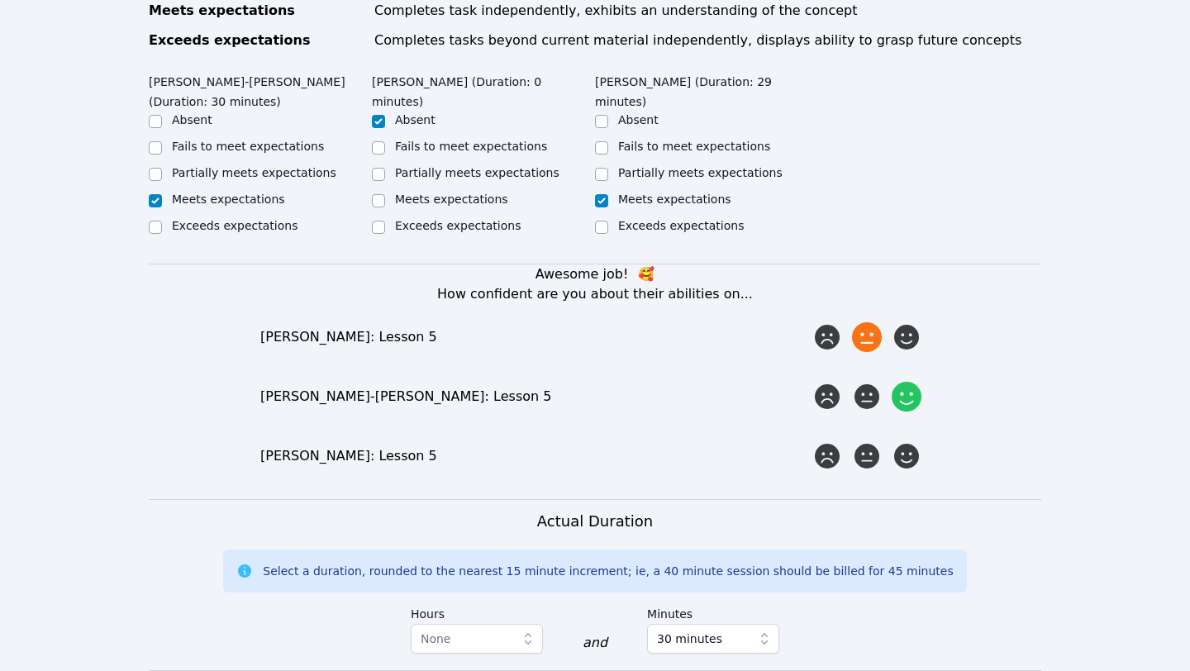
click at [0, 0] on input "radio" at bounding box center [0, 0] width 0 height 0
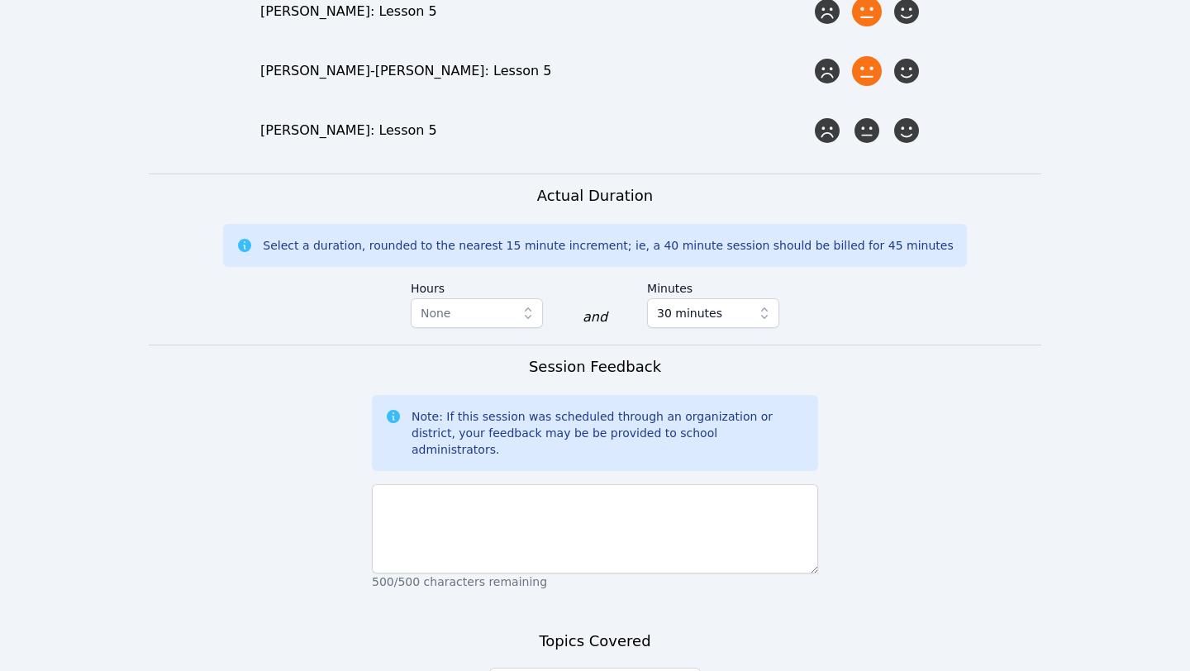
scroll to position [1182, 0]
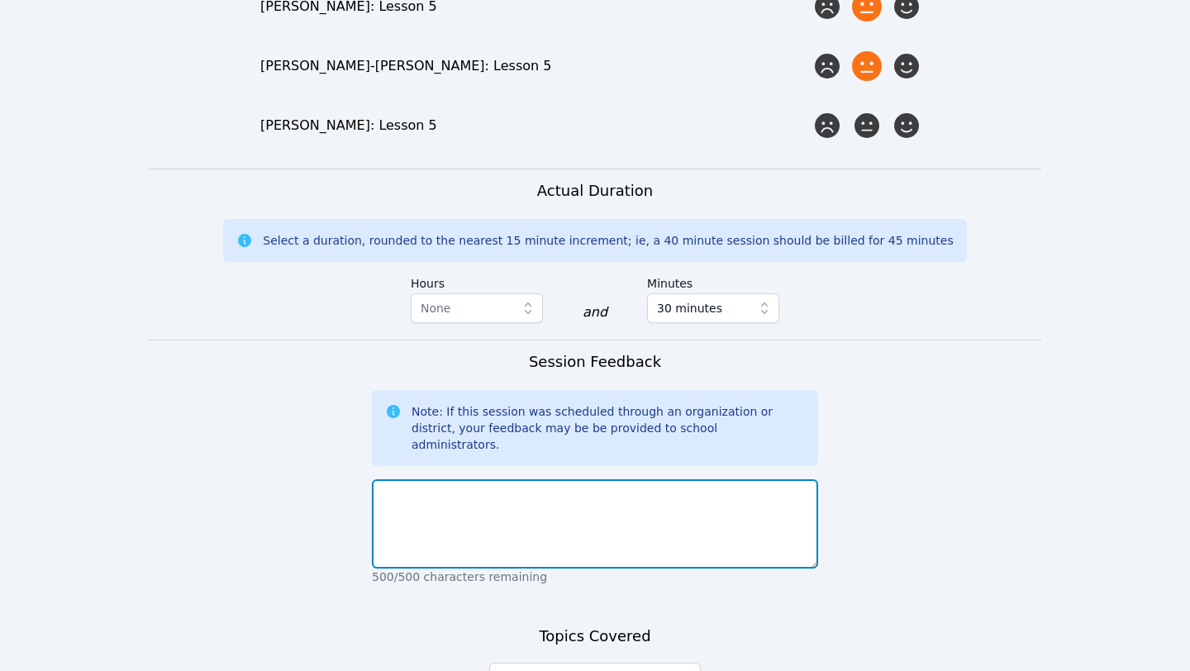
drag, startPoint x: 528, startPoint y: 501, endPoint x: 561, endPoint y: 499, distance: 33.1
click at [528, 501] on textarea at bounding box center [595, 523] width 446 height 89
type textarea "J"
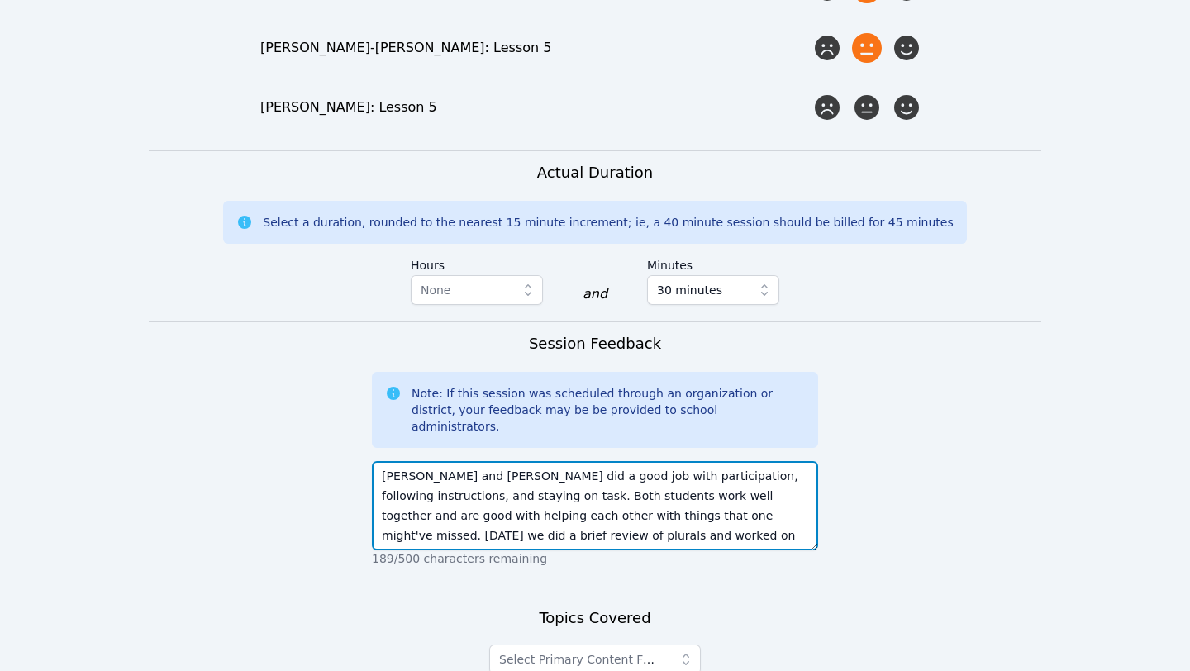
scroll to position [12, 0]
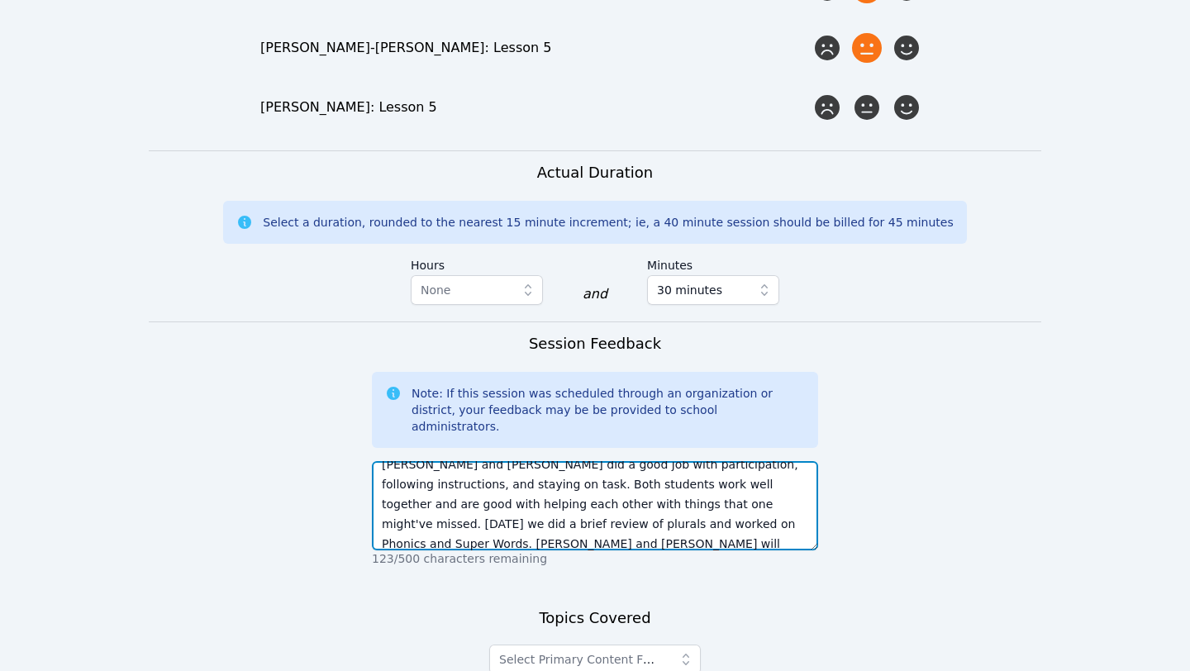
click at [726, 508] on textarea "Diana and Jack did a good job with participation, following instructions, and s…" at bounding box center [595, 505] width 446 height 89
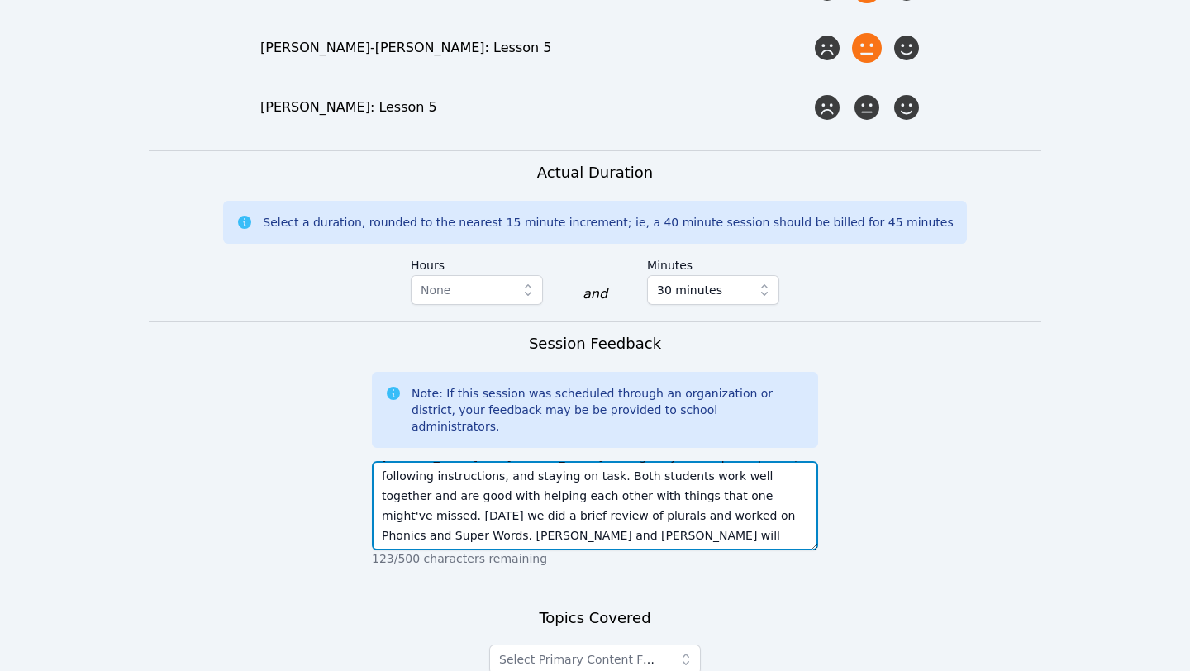
type textarea "Diana and Jack did a good job with participation, following instructions, and s…"
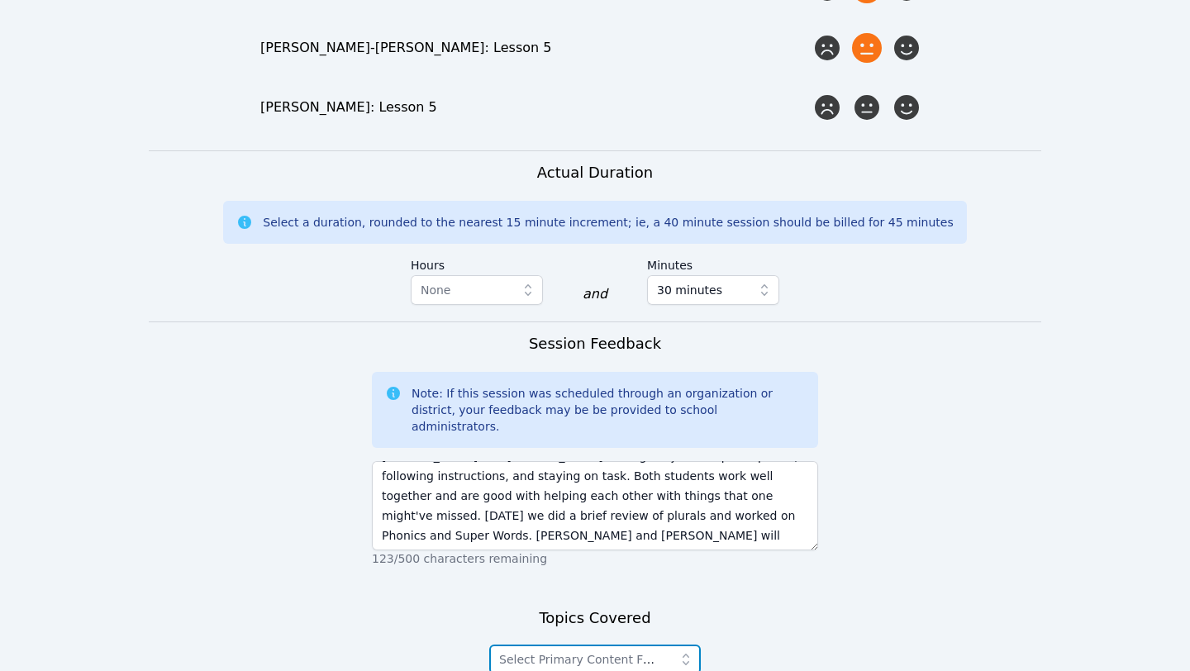
click at [661, 650] on span "Select Primary Content Focus" at bounding box center [583, 660] width 169 height 20
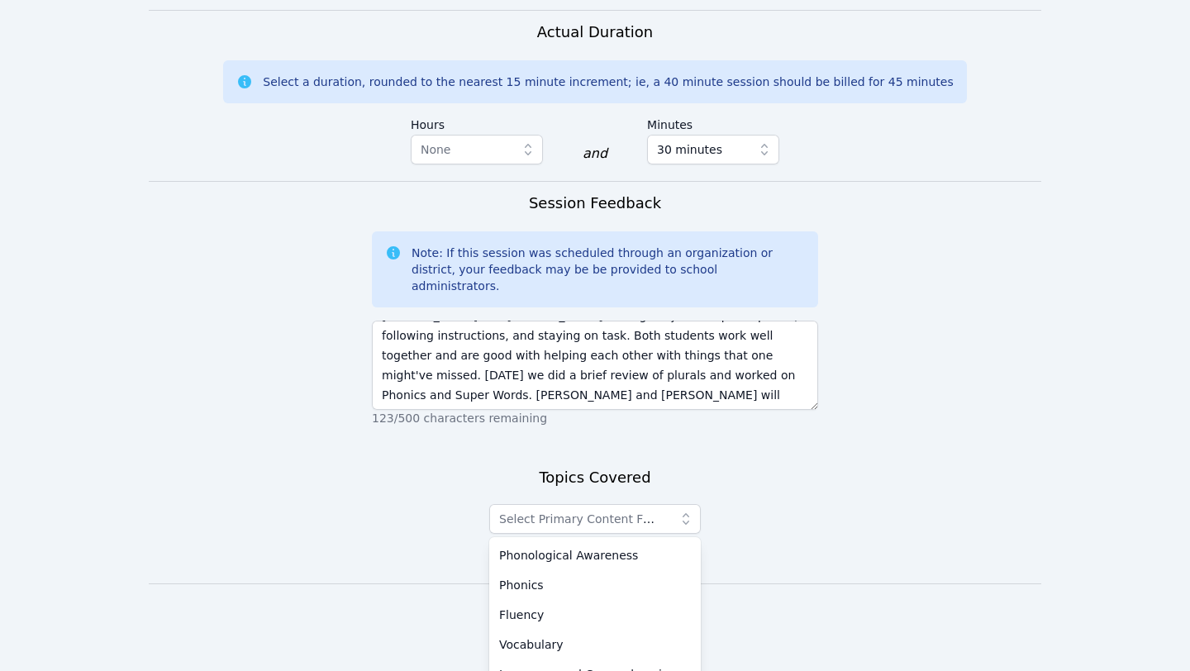
scroll to position [1343, 0]
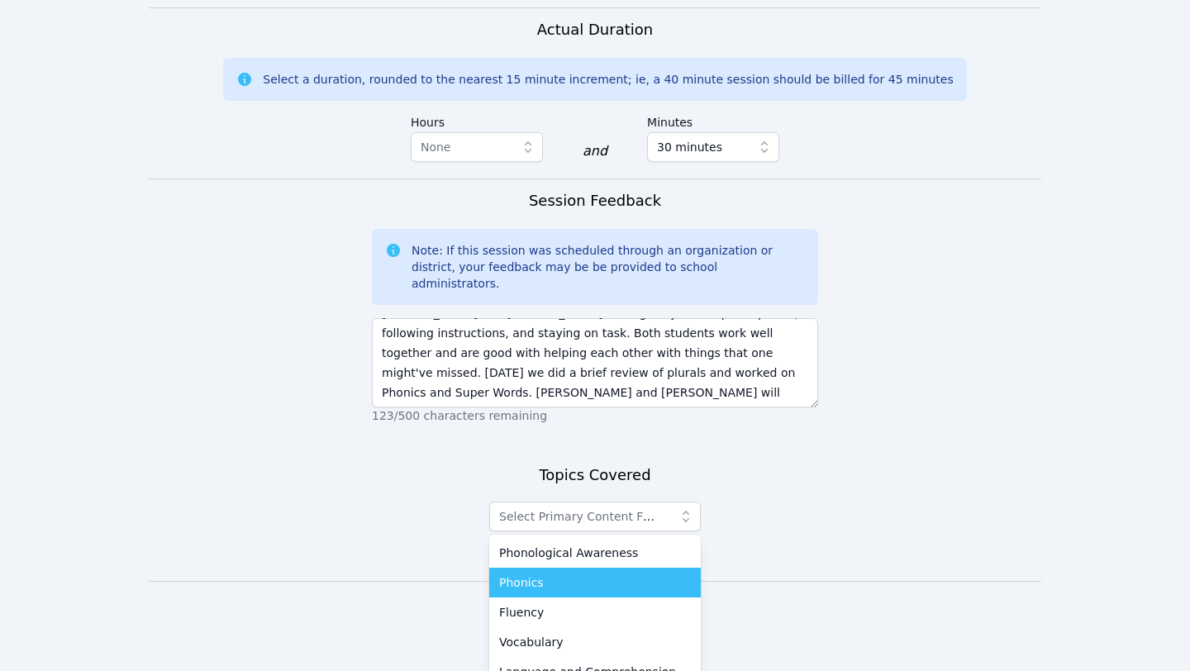
click at [526, 574] on span "Phonics" at bounding box center [521, 582] width 45 height 17
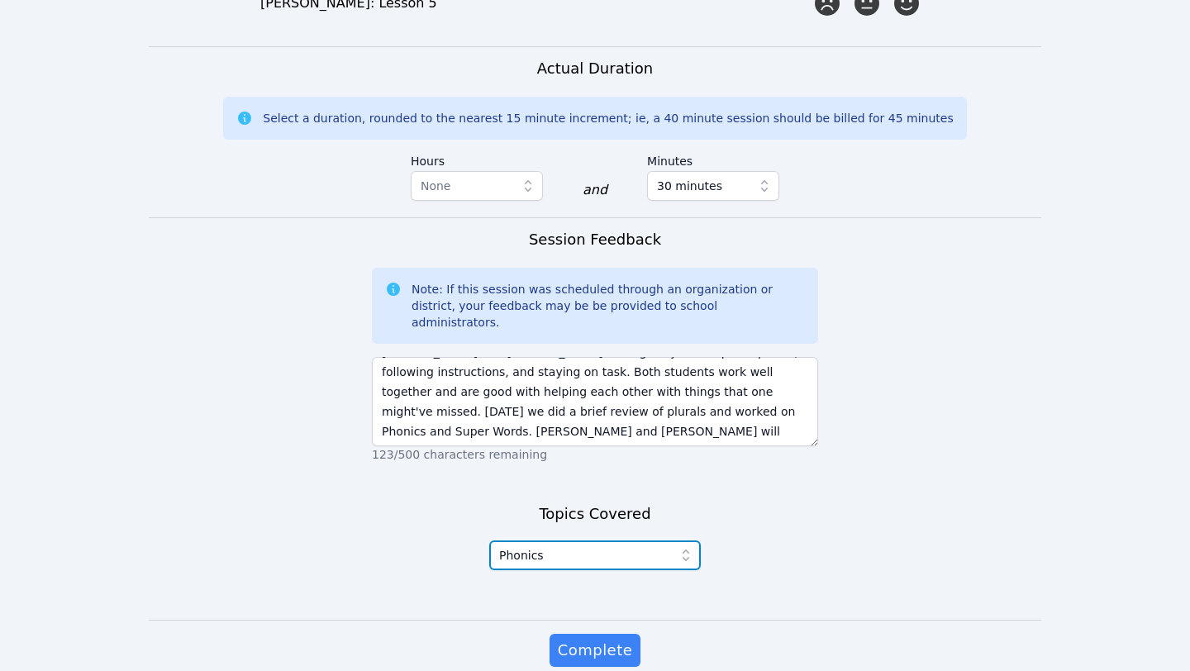
scroll to position [1309, 0]
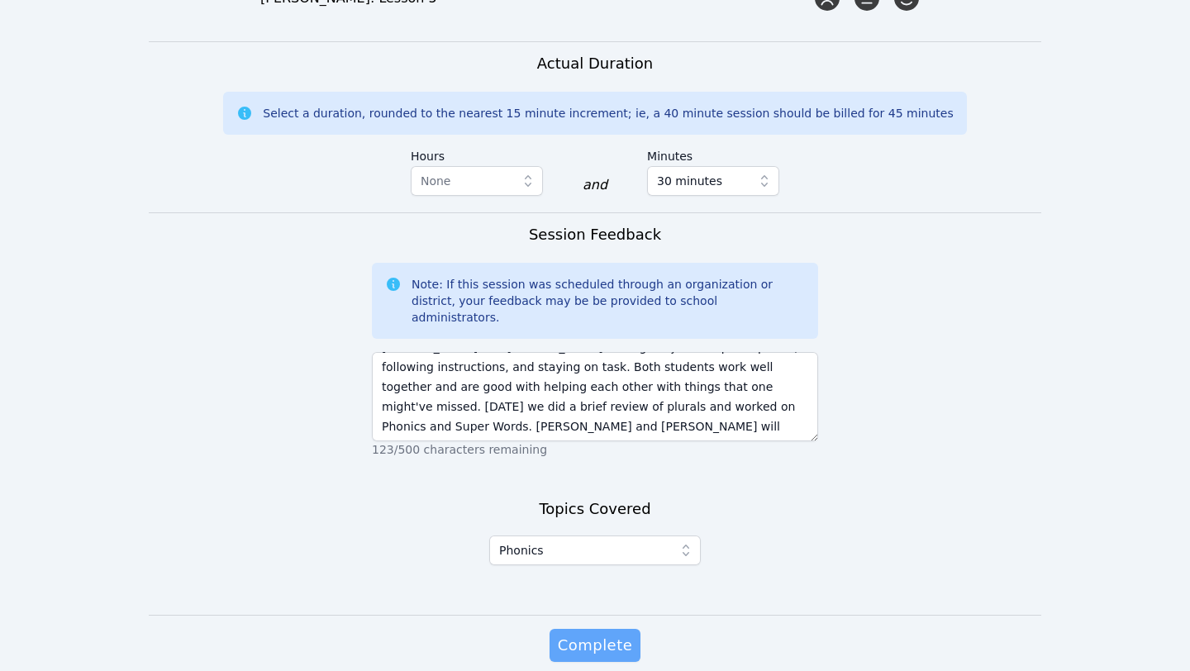
click at [589, 634] on span "Complete" at bounding box center [595, 645] width 74 height 23
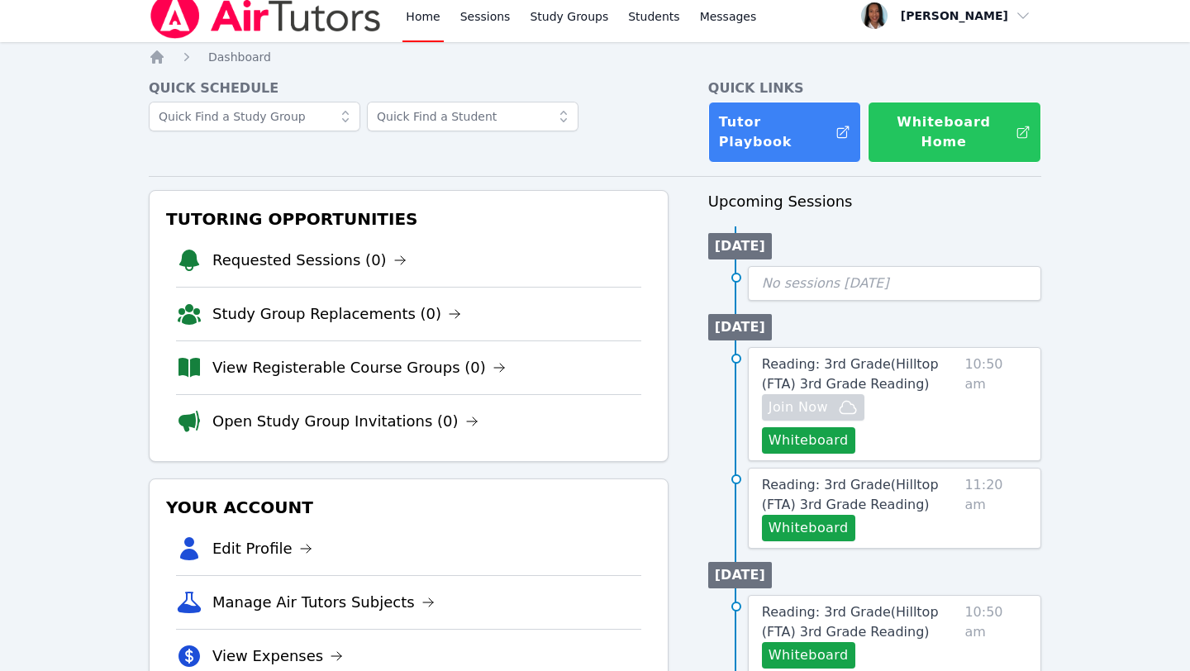
scroll to position [7, 0]
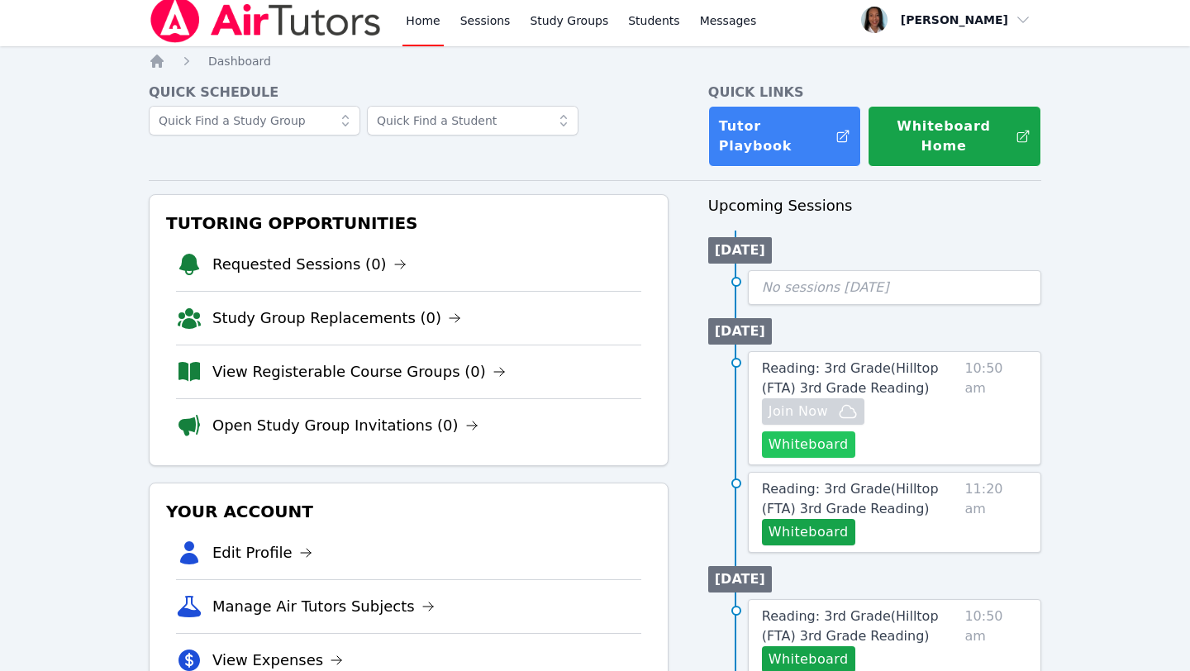
click at [855, 431] on button "Whiteboard" at bounding box center [808, 444] width 93 height 26
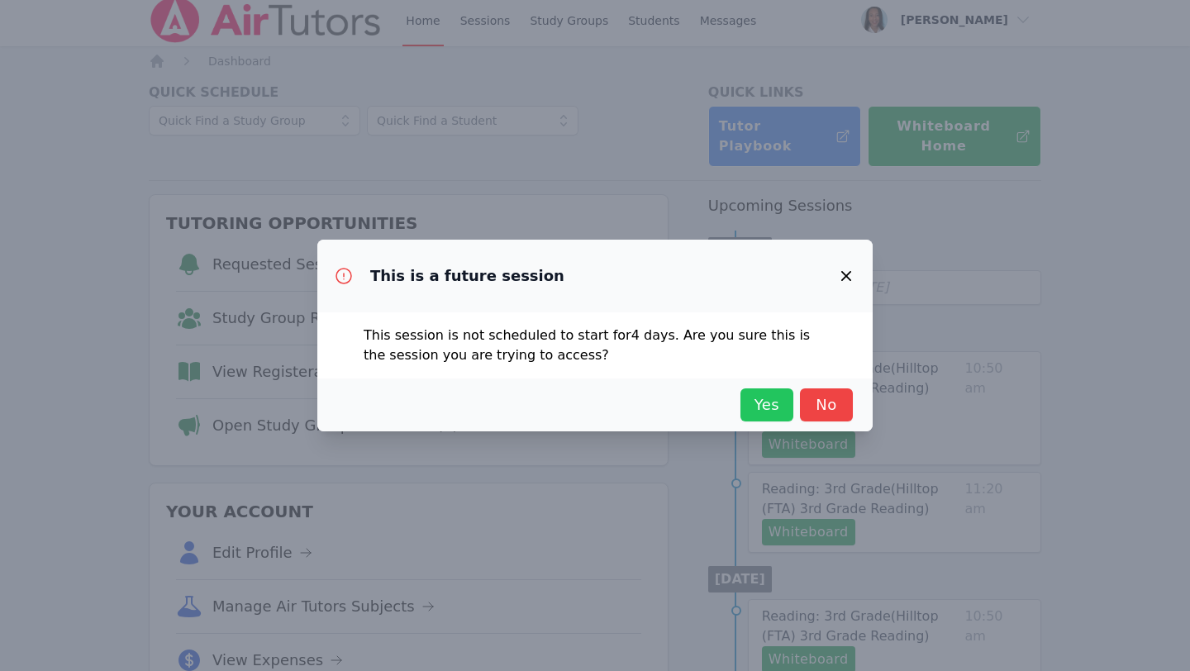
click at [774, 400] on span "Yes" at bounding box center [767, 404] width 36 height 23
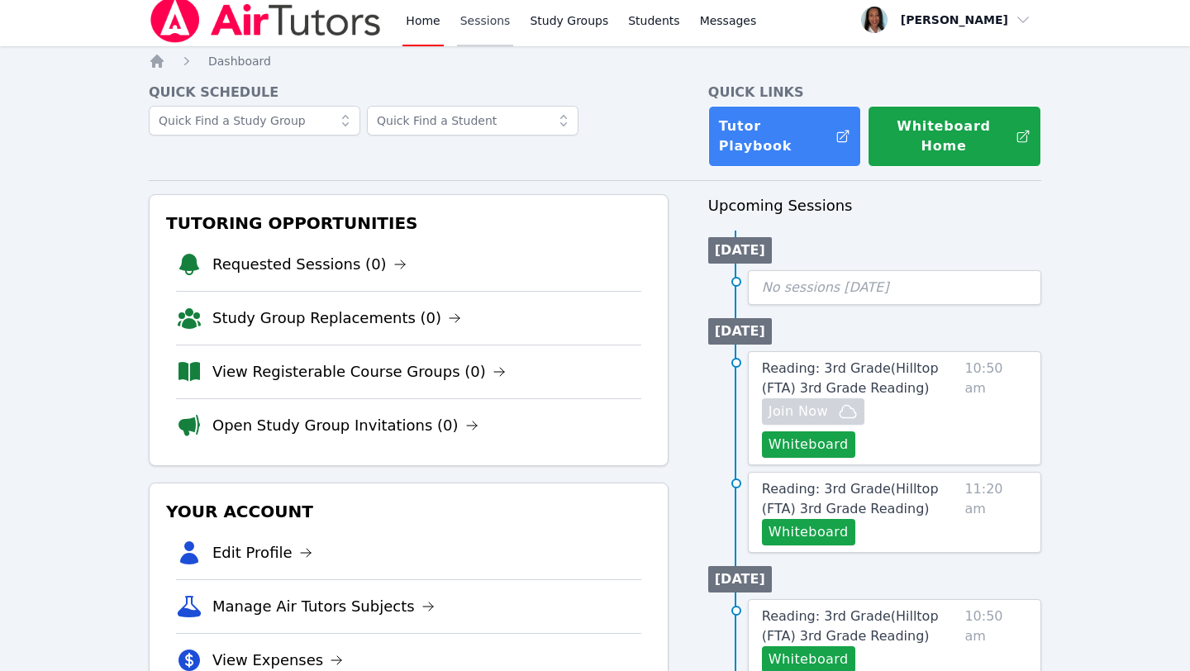
click at [476, 21] on link "Sessions" at bounding box center [485, 19] width 57 height 53
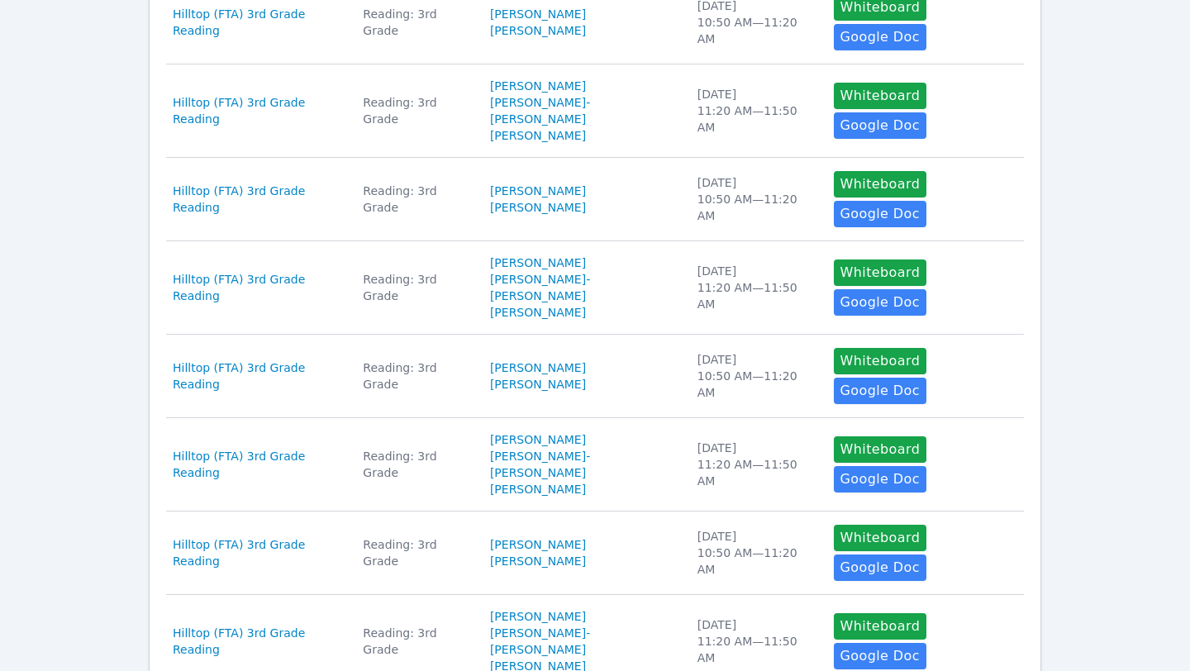
scroll to position [611, 0]
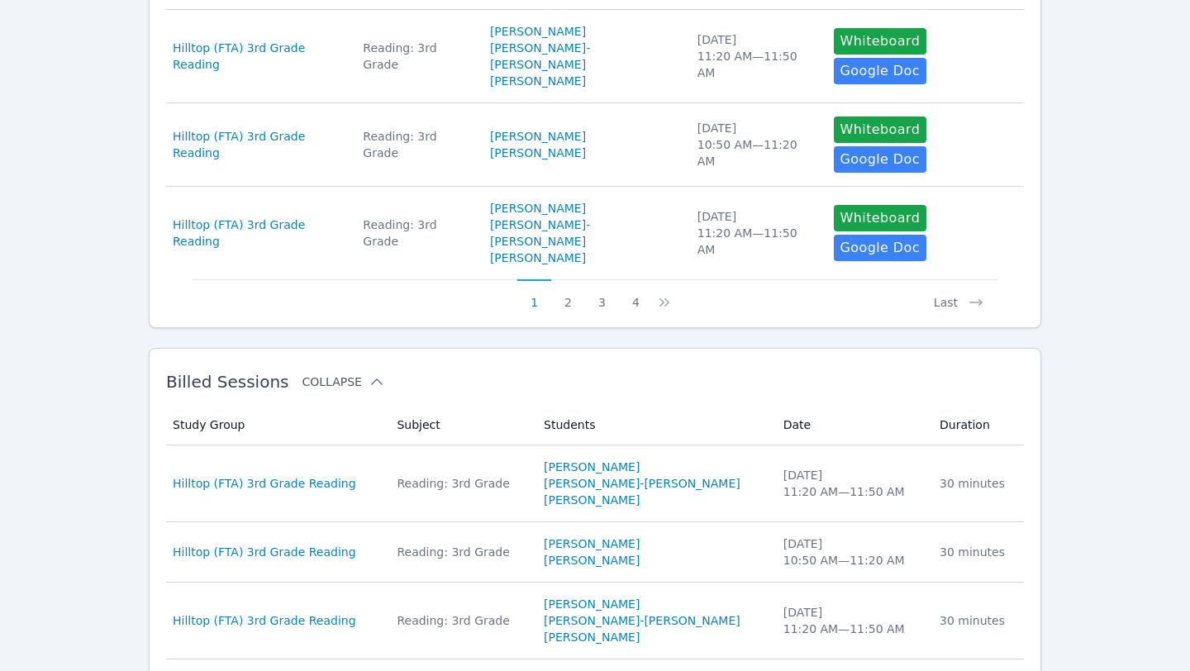
scroll to position [1069, 0]
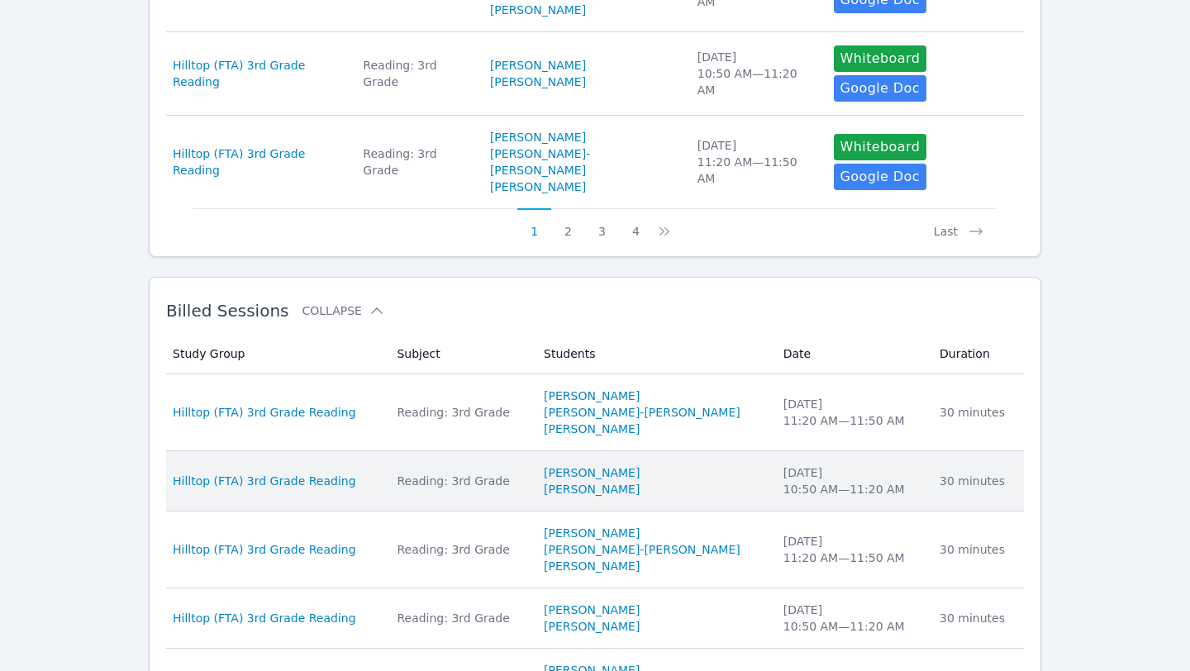
click at [737, 464] on li "[PERSON_NAME]" at bounding box center [654, 472] width 220 height 17
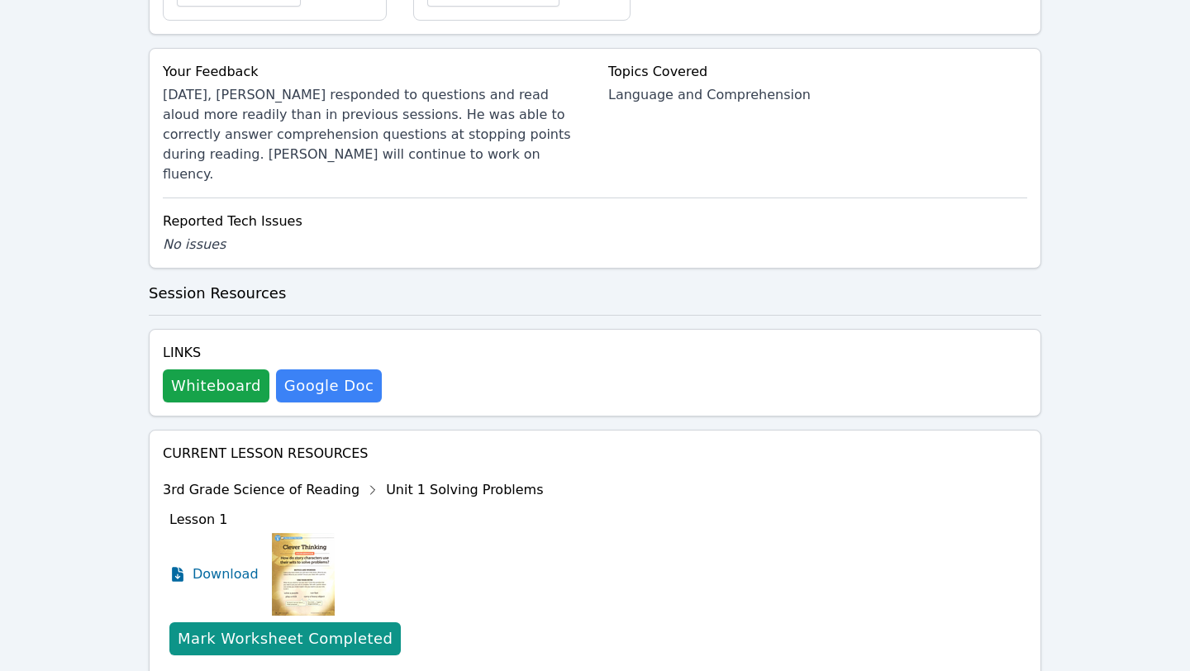
scroll to position [690, 0]
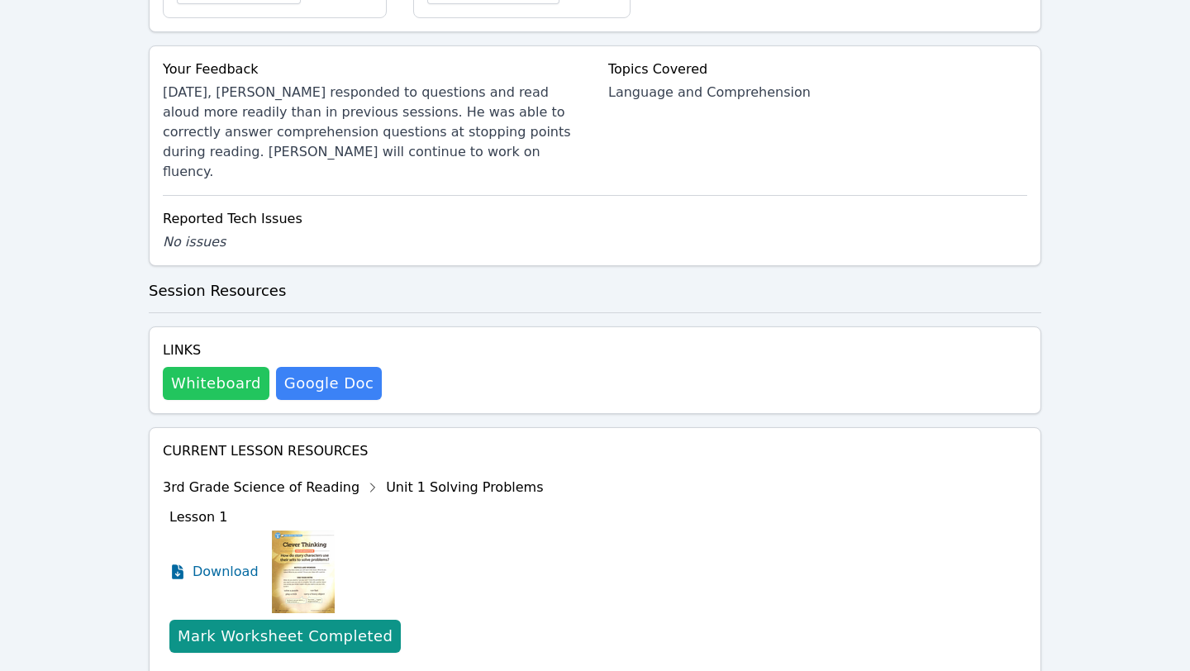
click at [193, 367] on button "Whiteboard" at bounding box center [216, 383] width 107 height 33
